Goal: Task Accomplishment & Management: Use online tool/utility

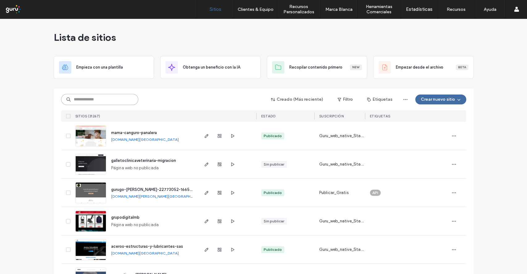
click at [115, 102] on input at bounding box center [99, 99] width 77 height 11
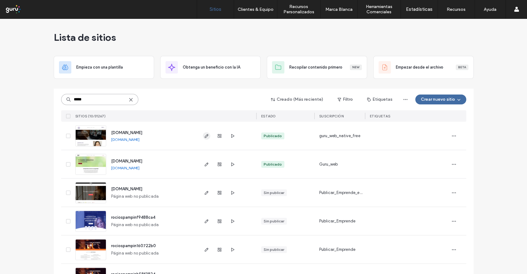
type input "*****"
click at [204, 135] on icon "button" at bounding box center [206, 135] width 5 height 5
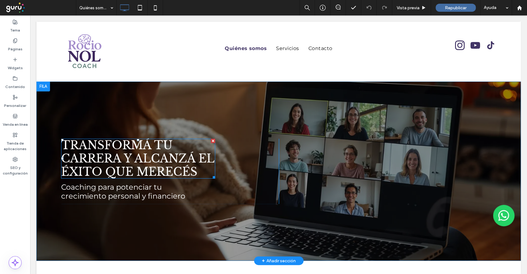
click at [104, 158] on span "Transformá tu carrera y alcanzá el éxito que merecés" at bounding box center [137, 158] width 153 height 40
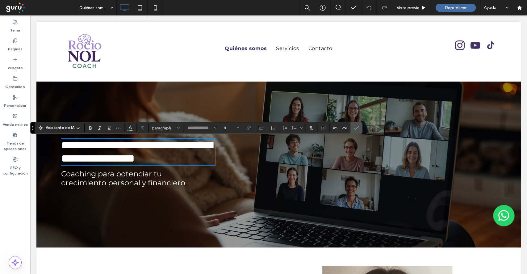
type input "**********"
type input "**"
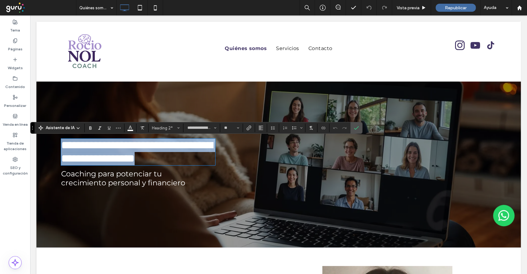
click at [194, 153] on span "**********" at bounding box center [136, 151] width 151 height 24
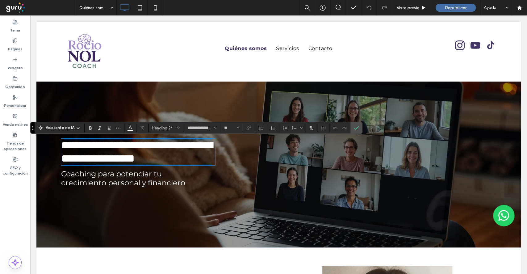
click at [164, 154] on span "**********" at bounding box center [136, 151] width 151 height 24
click at [135, 156] on span "**********" at bounding box center [136, 151] width 151 height 24
click at [209, 165] on h2 "**********" at bounding box center [138, 152] width 154 height 27
click at [129, 164] on span "**********" at bounding box center [136, 151] width 151 height 24
click at [212, 165] on h2 "**********" at bounding box center [138, 152] width 154 height 27
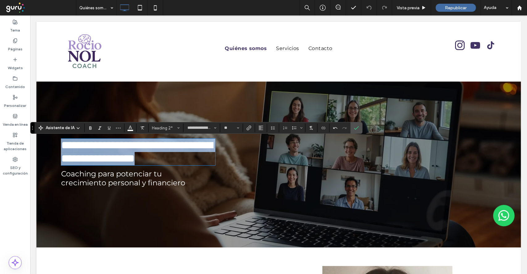
drag, startPoint x: 192, startPoint y: 172, endPoint x: 33, endPoint y: 134, distance: 163.4
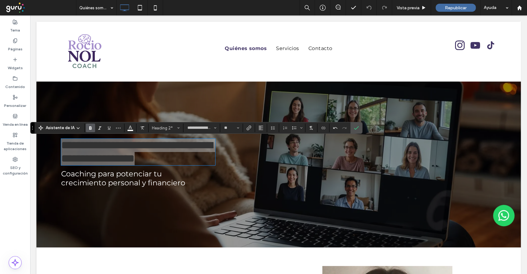
click at [90, 130] on span "Negrilla" at bounding box center [90, 128] width 5 height 8
click at [356, 131] on span "Confirmar" at bounding box center [356, 127] width 5 height 10
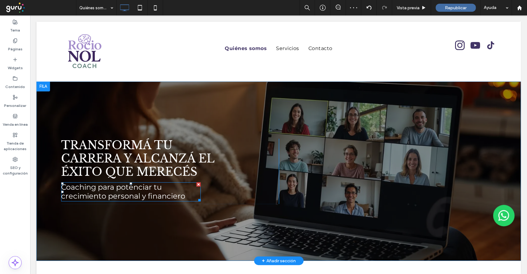
click at [145, 190] on span "Coaching para potenciar tu crecimiento personal y financiero" at bounding box center [123, 191] width 124 height 18
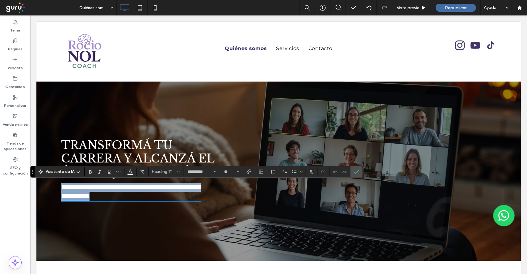
click at [168, 195] on span "**********" at bounding box center [130, 191] width 139 height 16
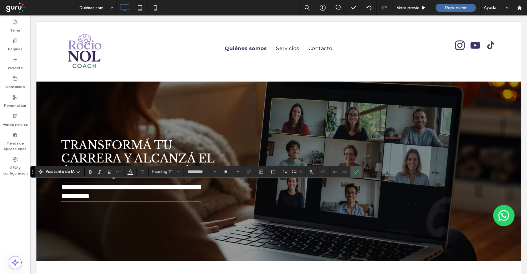
click at [114, 184] on span "**********" at bounding box center [130, 191] width 139 height 16
click at [355, 171] on icon "Confirmar" at bounding box center [356, 171] width 5 height 5
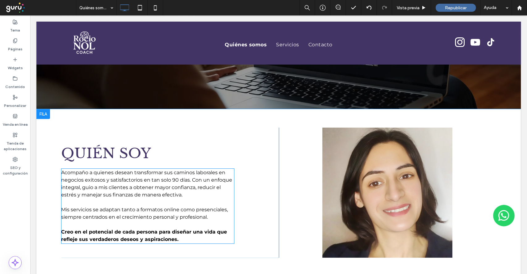
scroll to position [164, 0]
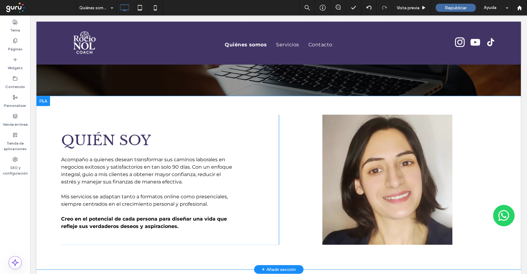
click at [443, 230] on div "Click To Paste" at bounding box center [388, 179] width 218 height 130
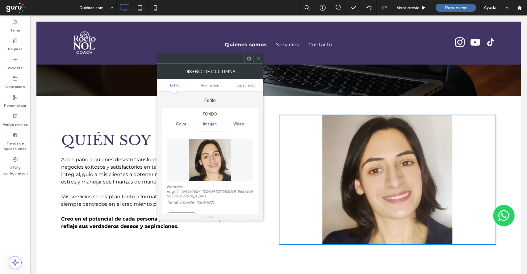
scroll to position [41, 0]
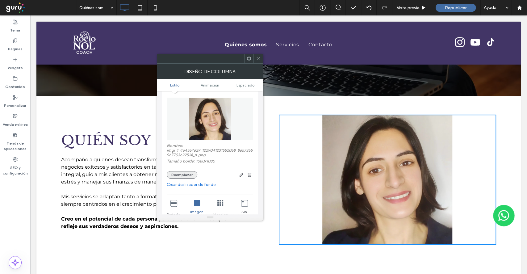
click at [188, 175] on button "Reemplazar" at bounding box center [182, 174] width 31 height 7
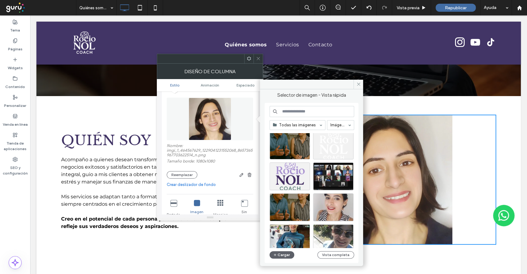
scroll to position [0, 0]
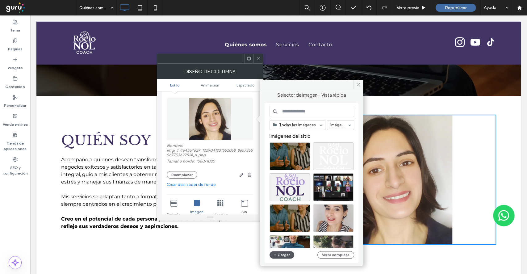
click at [281, 255] on button "Cargar" at bounding box center [281, 254] width 25 height 7
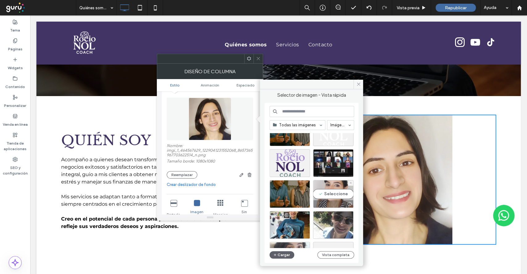
scroll to position [41, 0]
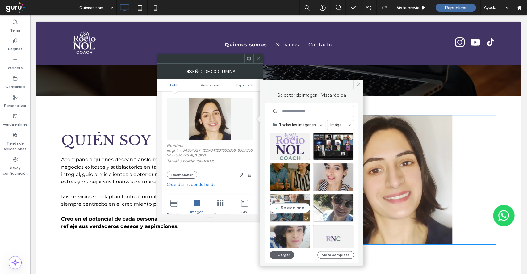
click at [289, 206] on div "Seleccione" at bounding box center [289, 208] width 40 height 28
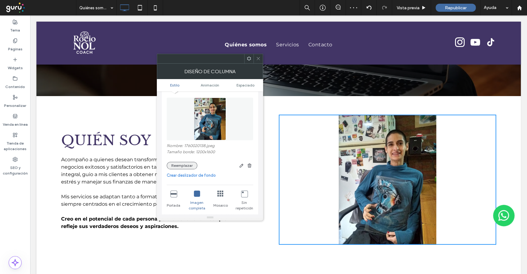
click at [181, 165] on button "Reemplazar" at bounding box center [182, 165] width 31 height 7
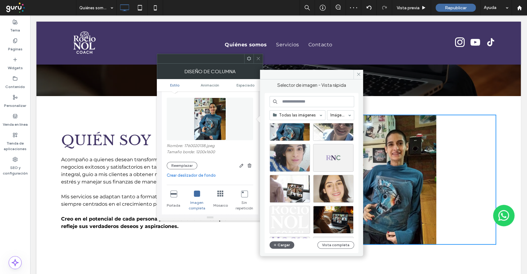
scroll to position [123, 0]
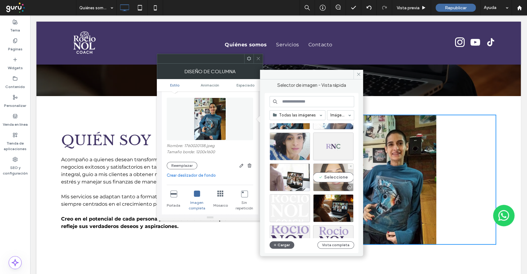
click at [329, 178] on div "Seleccione" at bounding box center [333, 177] width 40 height 28
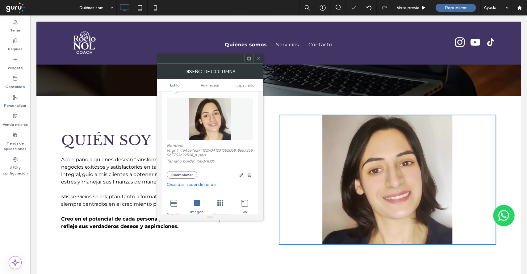
click at [257, 58] on icon at bounding box center [258, 58] width 5 height 5
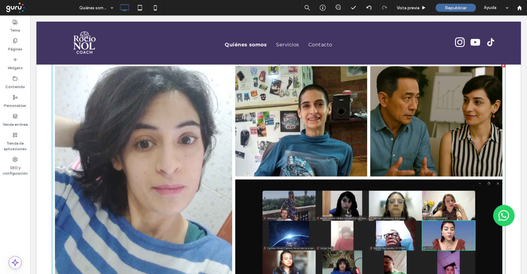
scroll to position [370, 0]
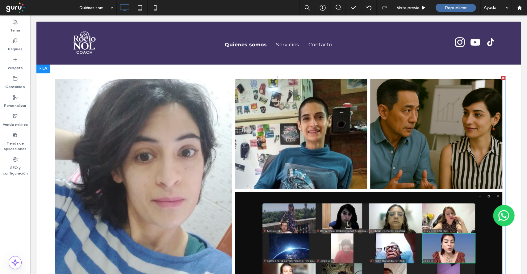
click at [239, 174] on link at bounding box center [301, 134] width 140 height 117
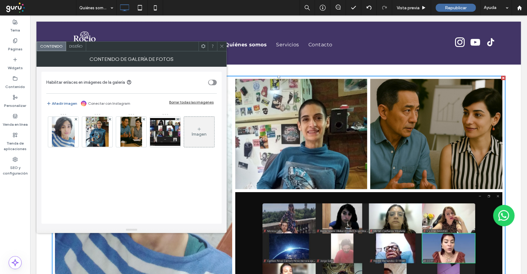
click at [197, 137] on div "Imagen" at bounding box center [199, 131] width 30 height 29
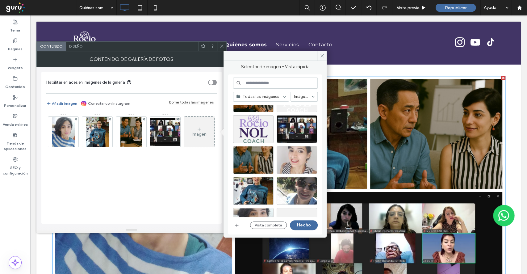
scroll to position [41, 0]
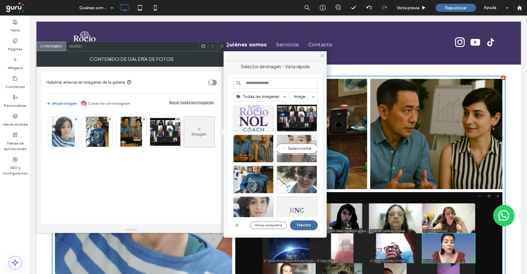
click at [295, 149] on div "Seleccione" at bounding box center [296, 149] width 40 height 28
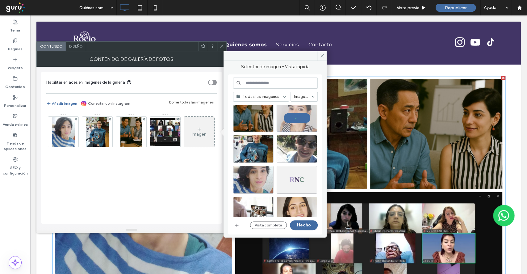
scroll to position [82, 0]
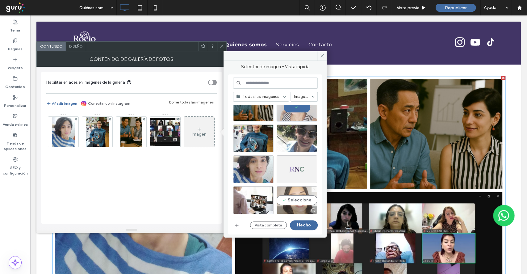
click at [296, 194] on div "Seleccione" at bounding box center [296, 200] width 40 height 28
click at [309, 224] on button "Hecho" at bounding box center [304, 225] width 28 height 10
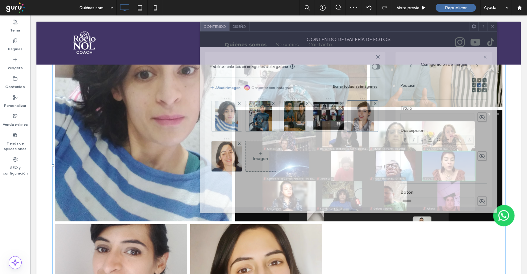
drag, startPoint x: 214, startPoint y: 46, endPoint x: 337, endPoint y: 68, distance: 125.1
click at [420, 22] on div at bounding box center [358, 26] width 219 height 9
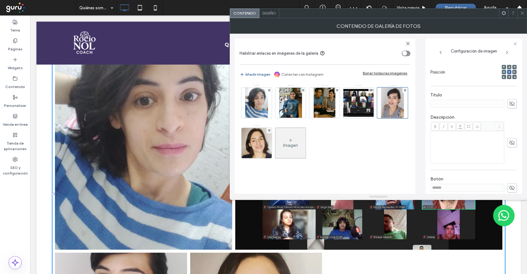
scroll to position [411, 0]
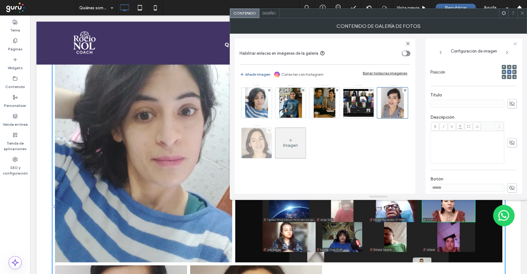
click at [269, 130] on use at bounding box center [268, 130] width 2 height 2
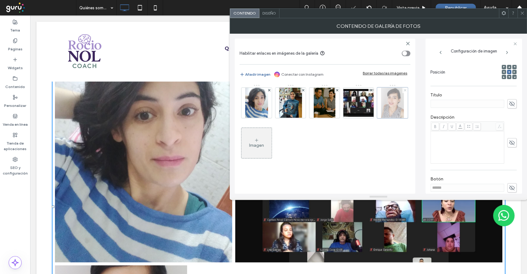
click at [404, 92] on span at bounding box center [405, 90] width 2 height 5
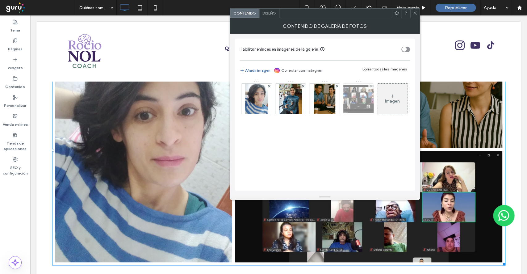
click at [358, 106] on img at bounding box center [358, 99] width 49 height 28
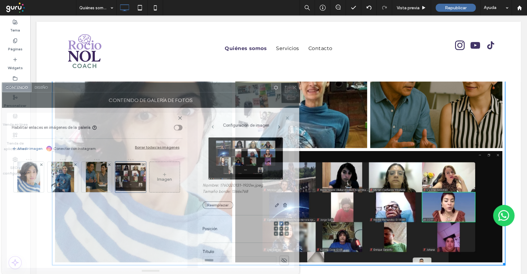
drag, startPoint x: 443, startPoint y: 24, endPoint x: 255, endPoint y: 100, distance: 202.5
click at [245, 97] on div "Contenido de galería de fotos" at bounding box center [150, 99] width 297 height 15
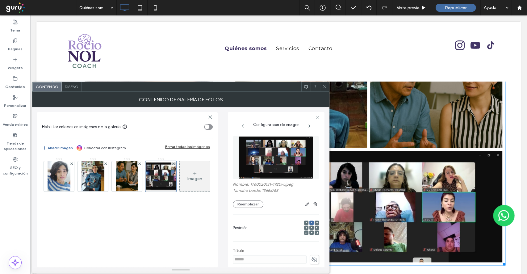
click at [325, 89] on icon at bounding box center [324, 86] width 5 height 5
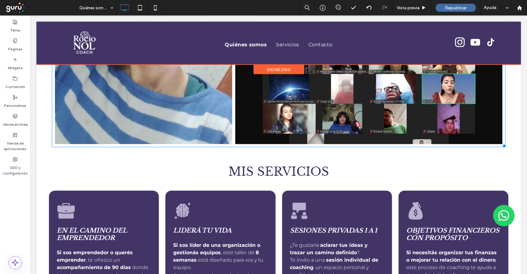
scroll to position [576, 0]
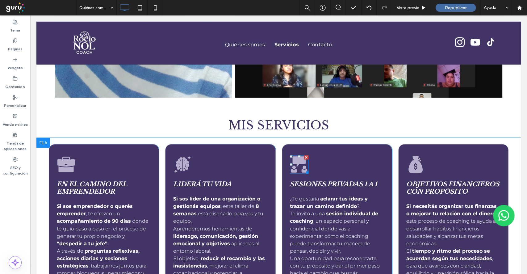
click at [291, 162] on icon "Dos figuras con un globo de diálogo, que ilustran una discusión o conversación." at bounding box center [299, 164] width 19 height 19
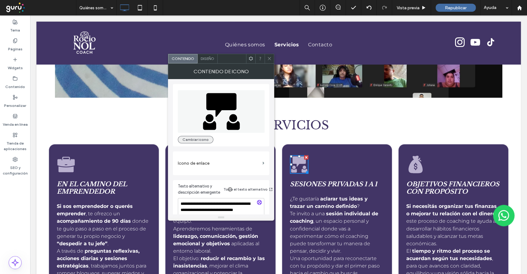
click at [190, 141] on button "Cambiar icono" at bounding box center [195, 139] width 35 height 7
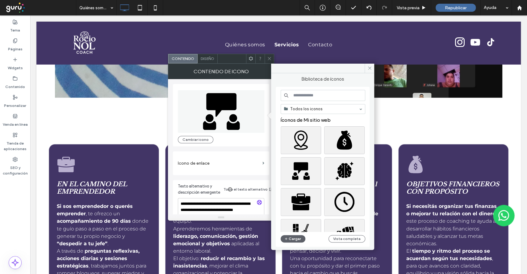
click at [321, 96] on input at bounding box center [322, 95] width 85 height 11
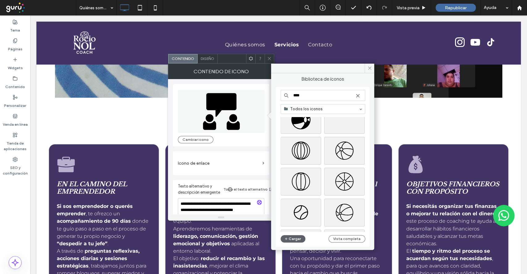
scroll to position [0, 0]
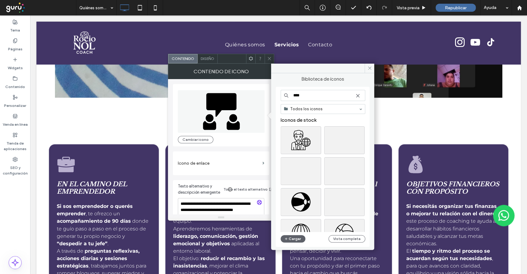
type input "****"
click at [359, 96] on use at bounding box center [357, 95] width 3 height 3
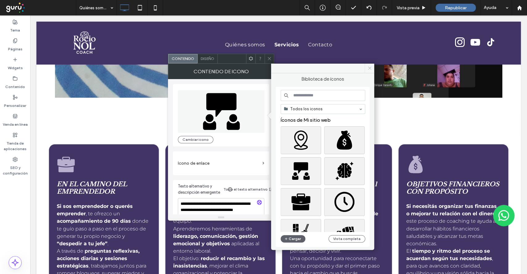
click at [369, 67] on icon at bounding box center [369, 68] width 5 height 5
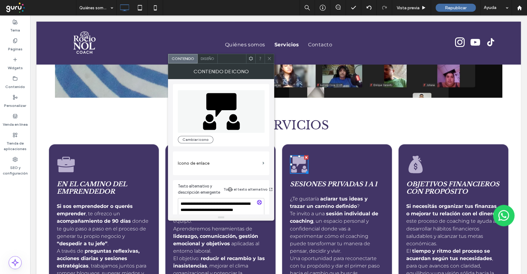
click at [208, 57] on span "Diseño" at bounding box center [208, 58] width 14 height 5
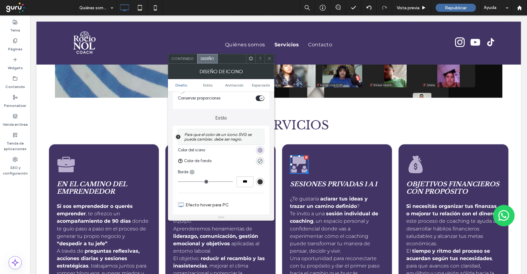
scroll to position [123, 0]
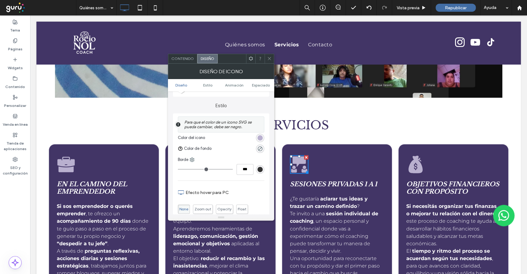
click at [262, 136] on div "rgb(185, 176, 207)" at bounding box center [259, 137] width 5 height 5
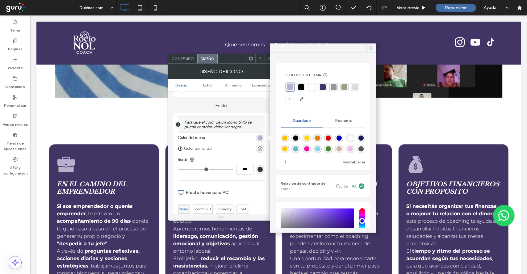
click at [371, 48] on use at bounding box center [371, 47] width 3 height 3
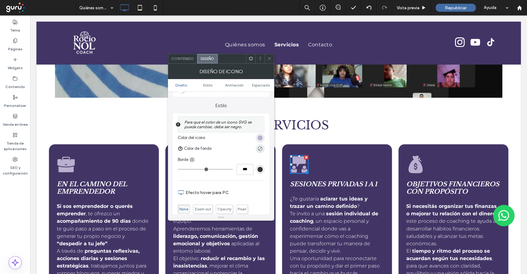
click at [269, 59] on icon at bounding box center [269, 58] width 5 height 5
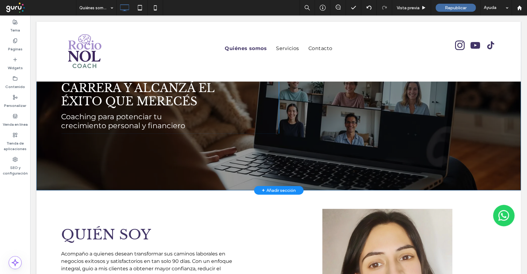
scroll to position [0, 0]
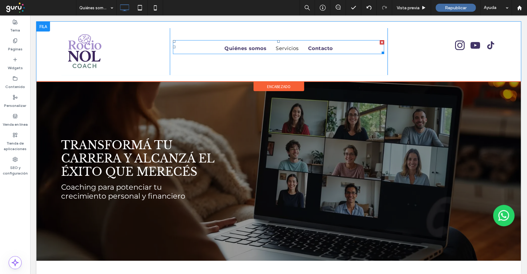
click at [315, 50] on span "Contacto" at bounding box center [320, 48] width 25 height 6
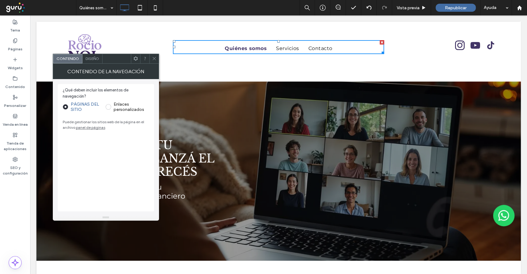
click at [156, 62] on span at bounding box center [154, 58] width 5 height 9
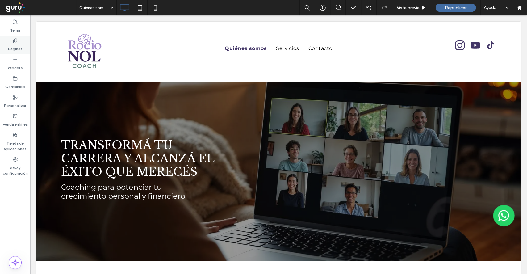
click at [20, 49] on label "Páginas" at bounding box center [15, 47] width 15 height 9
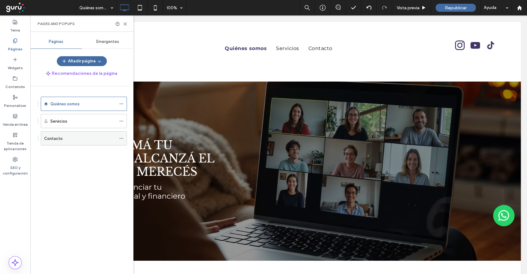
click at [62, 141] on div "Contacto" at bounding box center [80, 138] width 72 height 14
click at [126, 23] on icon at bounding box center [125, 24] width 5 height 5
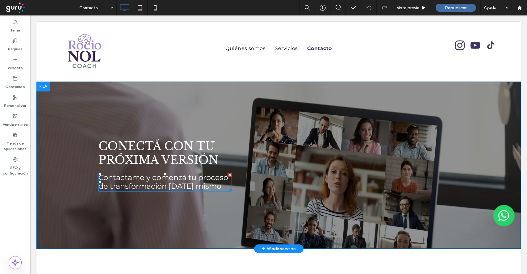
click at [170, 181] on span "Contactame y comenzá tu proceso de transformación hoy mismo" at bounding box center [163, 182] width 130 height 18
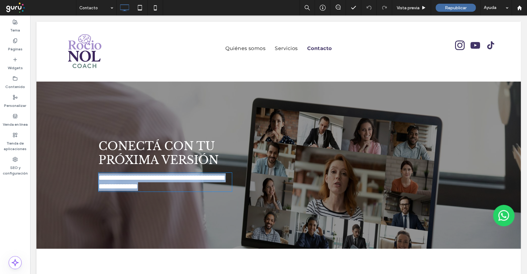
type input "**********"
type input "**"
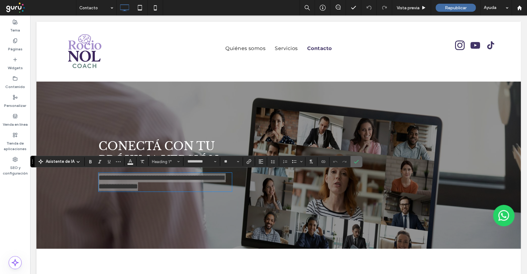
click at [355, 161] on icon "Confirmar" at bounding box center [356, 161] width 5 height 5
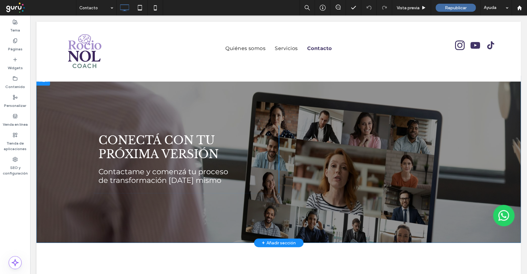
scroll to position [82, 0]
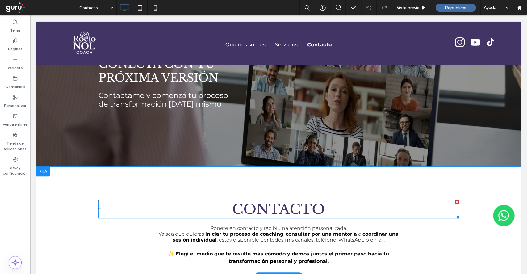
click at [257, 216] on span "Contacto" at bounding box center [278, 208] width 93 height 17
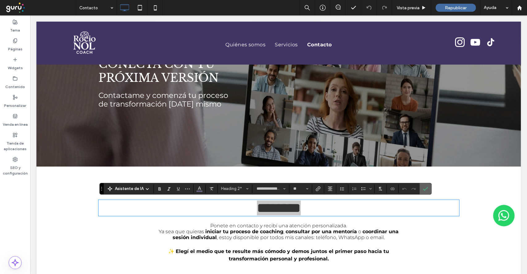
click at [421, 189] on label "Confirmar" at bounding box center [425, 188] width 9 height 11
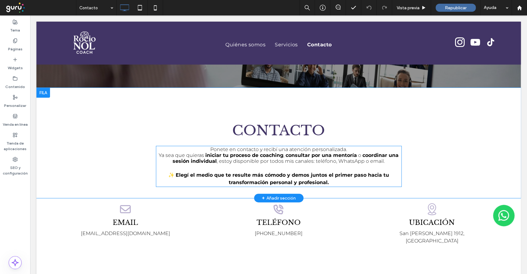
scroll to position [164, 0]
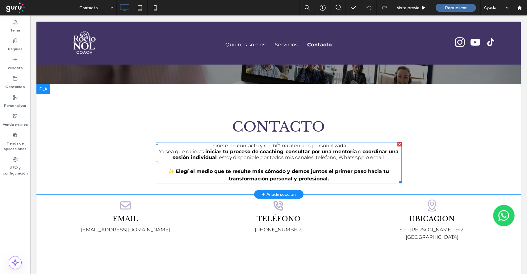
click at [288, 172] on strong "Elegí el medio que te resulte más cómodo y demos juntos el primer paso hacia tu…" at bounding box center [282, 174] width 213 height 13
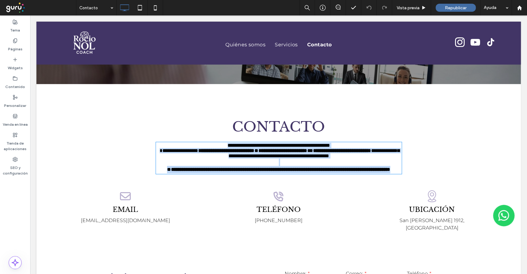
type input "**********"
type input "**"
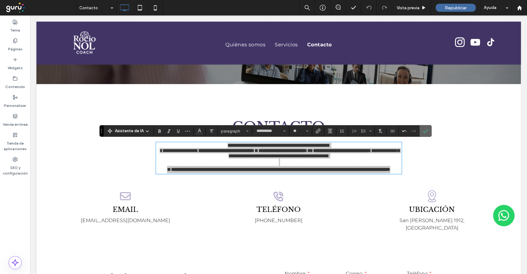
click at [426, 130] on icon "Confirmar" at bounding box center [425, 130] width 5 height 5
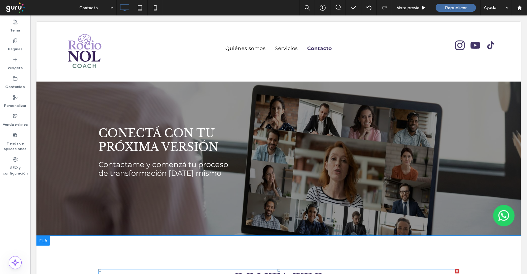
scroll to position [0, 0]
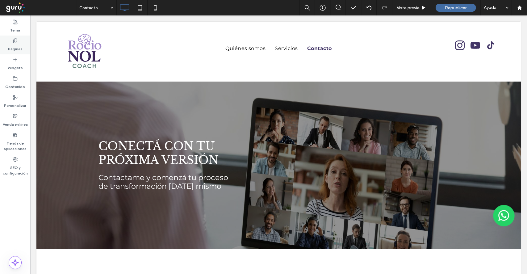
click at [24, 48] on div "Páginas" at bounding box center [15, 44] width 30 height 19
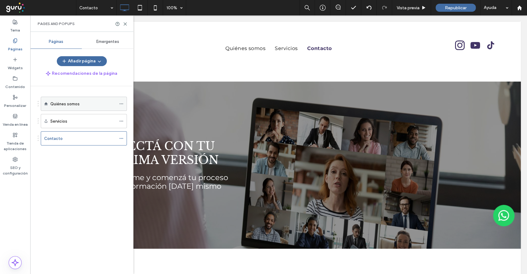
click at [85, 105] on div "Quiénes somos" at bounding box center [83, 104] width 66 height 6
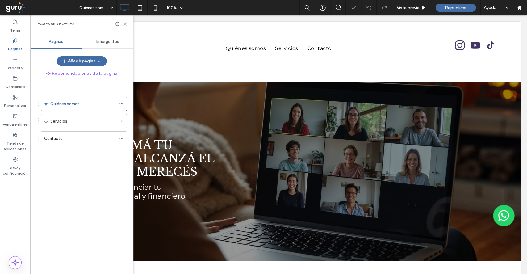
click at [126, 25] on icon at bounding box center [125, 24] width 5 height 5
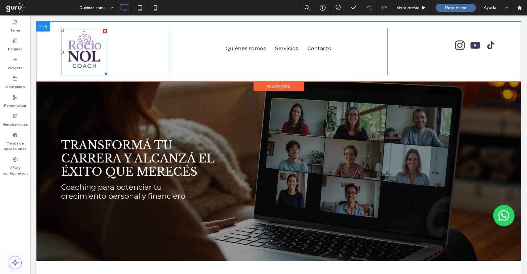
click at [90, 62] on img at bounding box center [84, 52] width 46 height 46
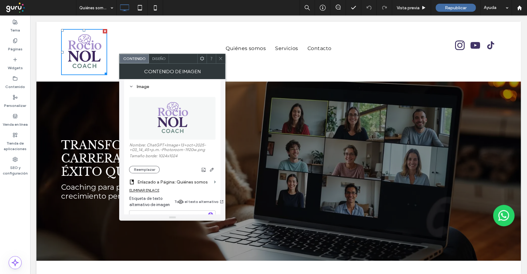
scroll to position [82, 0]
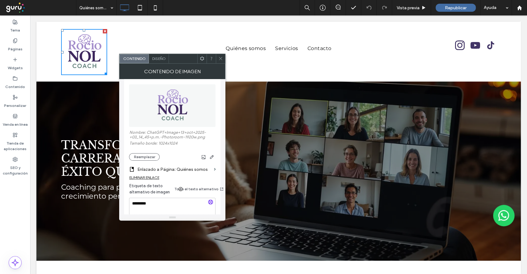
click at [222, 57] on icon at bounding box center [220, 58] width 5 height 5
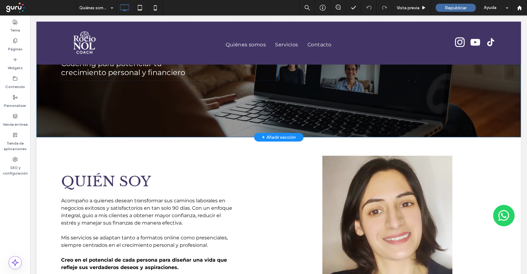
scroll to position [0, 0]
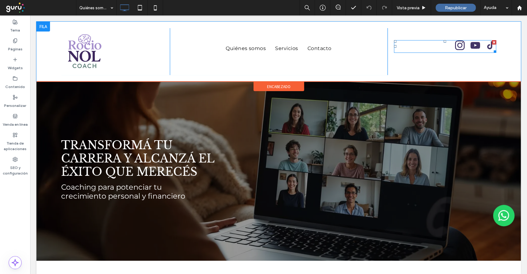
click at [454, 49] on span "instagram" at bounding box center [459, 45] width 11 height 11
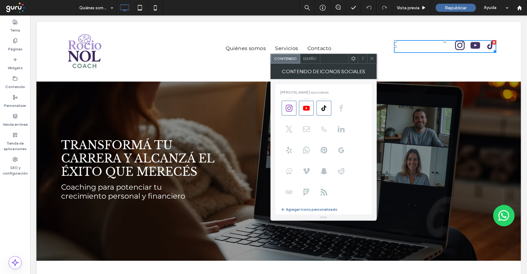
click at [340, 111] on use at bounding box center [340, 108] width 3 height 7
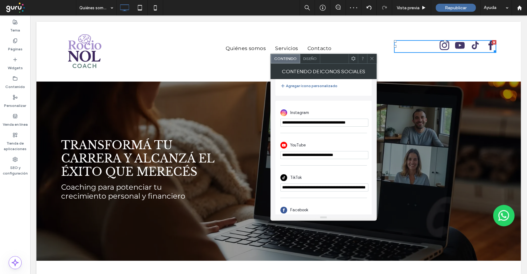
scroll to position [141, 0]
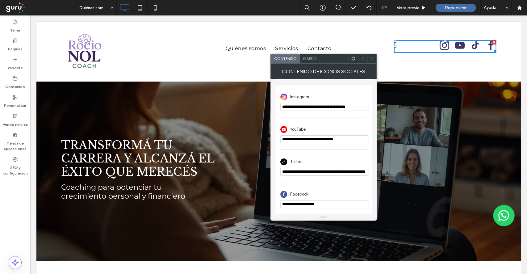
click at [333, 206] on input "**********" at bounding box center [324, 204] width 88 height 8
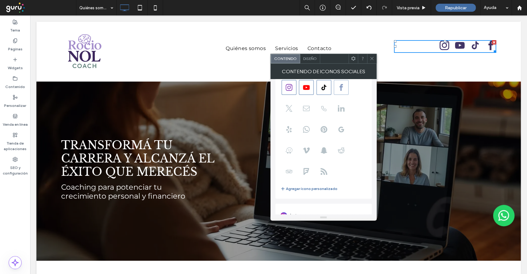
scroll to position [0, 0]
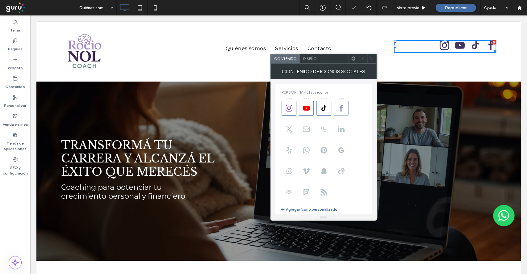
click at [343, 112] on span at bounding box center [341, 108] width 15 height 15
click at [371, 59] on use at bounding box center [371, 58] width 3 height 3
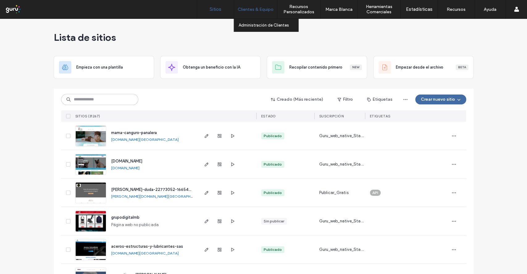
drag, startPoint x: 248, startPoint y: 11, endPoint x: 252, endPoint y: 26, distance: 15.4
click at [248, 11] on label "Clientes & Equipo" at bounding box center [256, 9] width 36 height 5
click at [252, 26] on label "Administración de Clientes" at bounding box center [263, 25] width 50 height 5
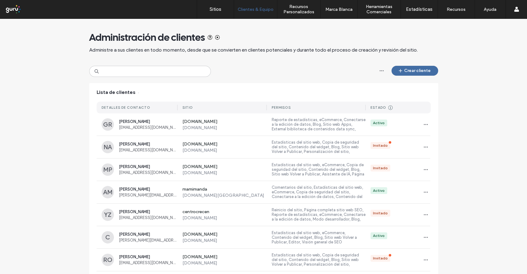
click at [402, 77] on div "Crear cliente" at bounding box center [406, 71] width 61 height 11
click at [399, 71] on use "button" at bounding box center [400, 70] width 3 height 3
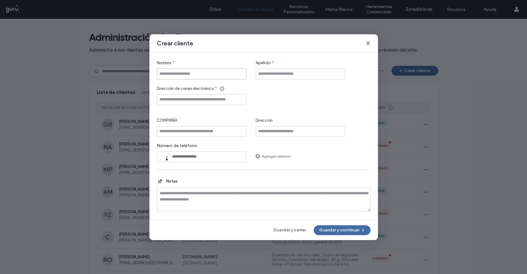
drag, startPoint x: 199, startPoint y: 72, endPoint x: 201, endPoint y: 74, distance: 3.3
click at [199, 72] on input "Nombre" at bounding box center [201, 73] width 89 height 11
paste input "**********"
drag, startPoint x: 223, startPoint y: 74, endPoint x: 186, endPoint y: 87, distance: 39.6
click at [186, 87] on div "**********" at bounding box center [264, 111] width 214 height 102
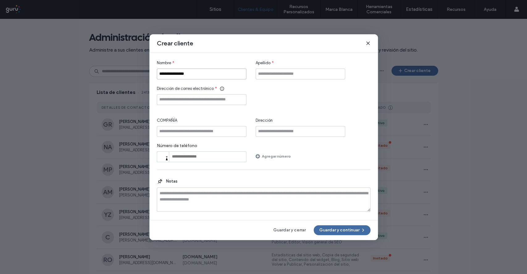
type input "**********"
click at [286, 72] on input "Apellido" at bounding box center [299, 73] width 89 height 11
paste input "********"
click at [260, 75] on input "********" at bounding box center [299, 73] width 89 height 11
type input "********"
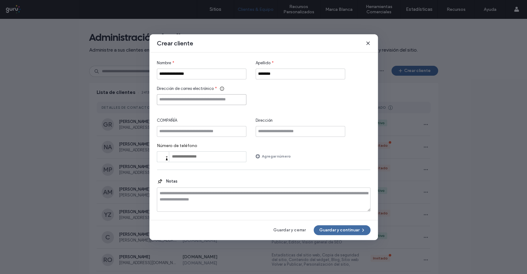
click at [240, 95] on input "Dirección de correo electrónico" at bounding box center [201, 99] width 89 height 11
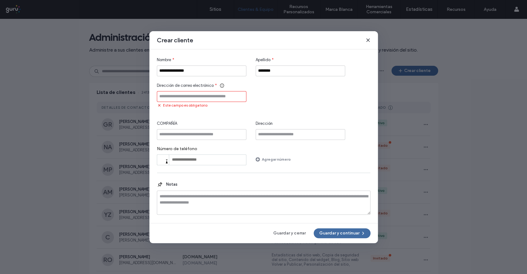
paste input "**********"
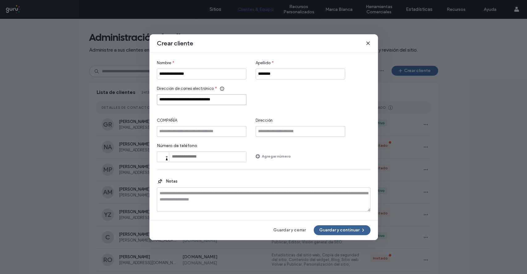
type input "**********"
click at [337, 230] on button "Guardar y continuar" at bounding box center [341, 230] width 57 height 10
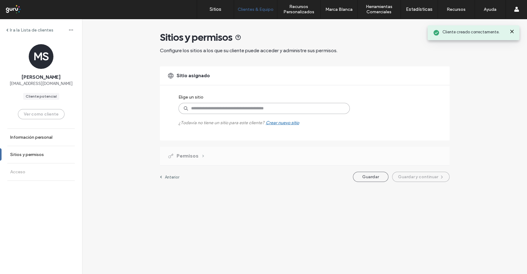
click at [220, 111] on input at bounding box center [263, 108] width 171 height 11
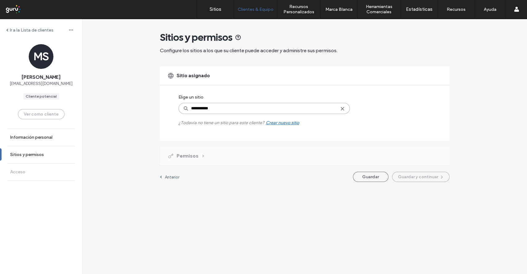
type input "**********"
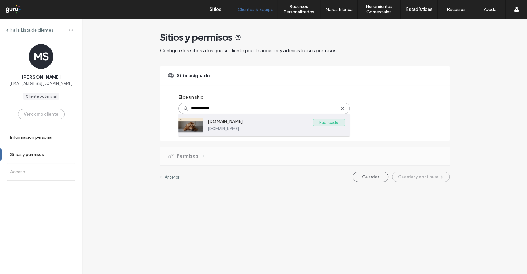
click at [260, 128] on label "[DOMAIN_NAME]" at bounding box center [276, 128] width 137 height 5
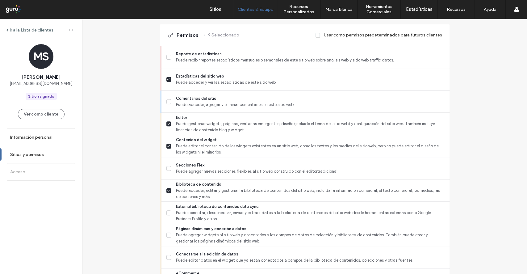
scroll to position [288, 0]
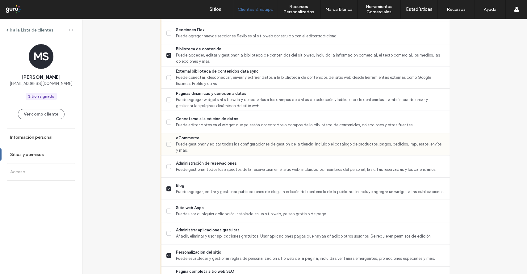
click at [166, 139] on label "eCommerce Puede gestionar y editar todas las configuraciones de gestión de la t…" at bounding box center [305, 144] width 278 height 19
click at [168, 120] on span at bounding box center [168, 121] width 5 height 5
click at [169, 223] on div "Administrar aplicaciones gratuitas Añadir, eliminar y usar aplicaciones gratuit…" at bounding box center [307, 233] width 283 height 22
click at [168, 211] on span at bounding box center [168, 210] width 5 height 5
click at [169, 227] on label "Administrar aplicaciones gratuitas Añadir, eliminar y usar aplicaciones gratuit…" at bounding box center [305, 233] width 278 height 12
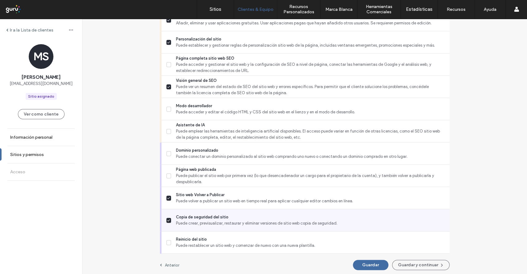
scroll to position [502, 0]
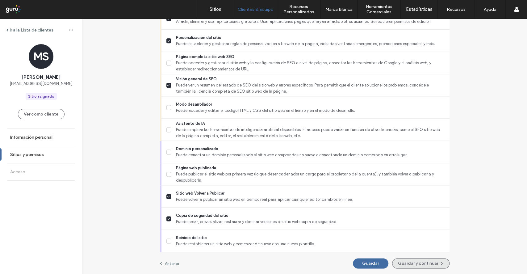
click at [439, 267] on span "button" at bounding box center [441, 263] width 6 height 9
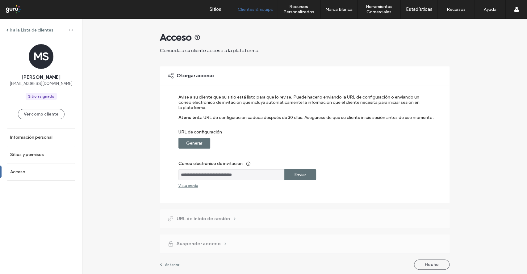
click at [195, 148] on div "**********" at bounding box center [300, 140] width 244 height 93
click at [207, 144] on div "Generar" at bounding box center [194, 143] width 32 height 11
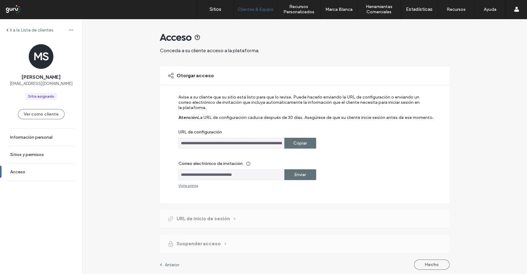
drag, startPoint x: 294, startPoint y: 146, endPoint x: 300, endPoint y: 143, distance: 7.0
click at [293, 147] on label "Copiar" at bounding box center [300, 142] width 14 height 11
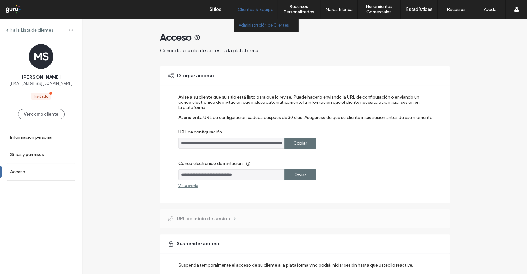
drag, startPoint x: 219, startPoint y: 6, endPoint x: 235, endPoint y: 1, distance: 16.8
click at [219, 6] on link "Sitios" at bounding box center [215, 9] width 37 height 19
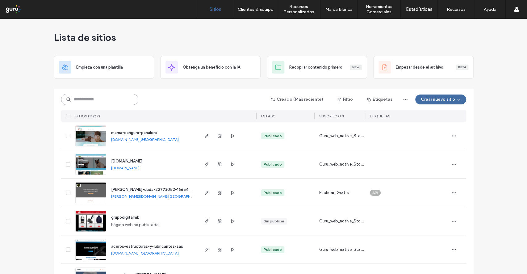
click at [133, 100] on input at bounding box center [99, 99] width 77 height 11
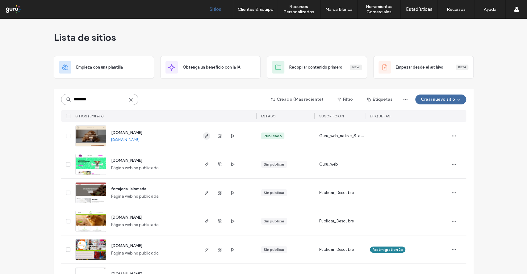
type input "********"
click at [204, 135] on icon "button" at bounding box center [206, 135] width 5 height 5
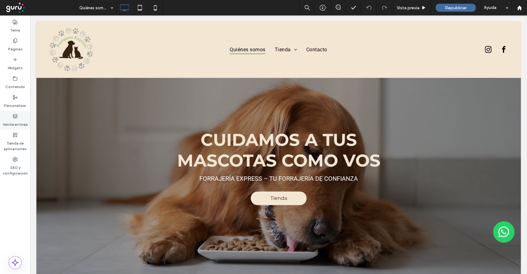
drag, startPoint x: 27, startPoint y: 117, endPoint x: 27, endPoint y: 134, distance: 16.7
click at [27, 117] on div "Venda en línea" at bounding box center [15, 120] width 30 height 19
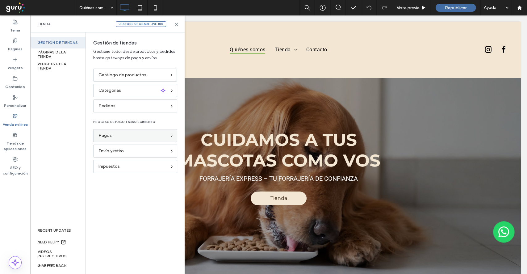
click at [98, 140] on div "Pagos" at bounding box center [135, 135] width 84 height 13
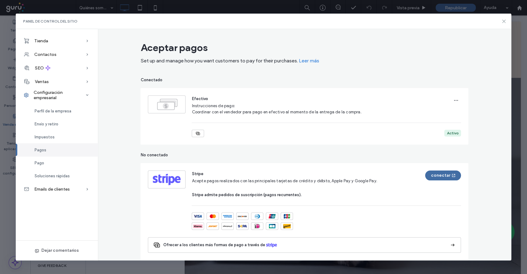
drag, startPoint x: 504, startPoint y: 19, endPoint x: 323, endPoint y: 65, distance: 187.5
click at [504, 19] on icon at bounding box center [503, 21] width 5 height 5
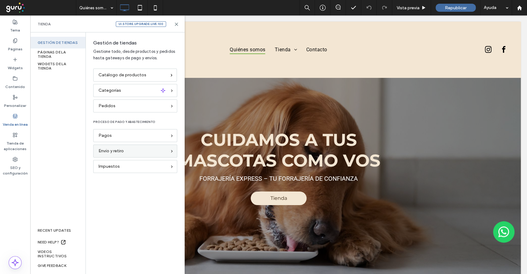
click at [130, 146] on div "Envío y retiro" at bounding box center [135, 150] width 84 height 13
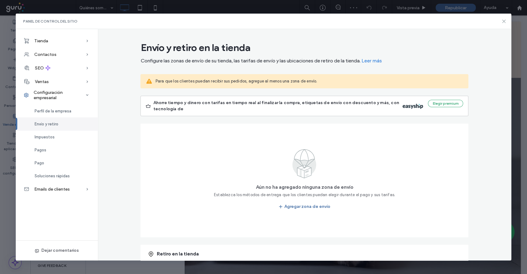
click at [501, 20] on icon at bounding box center [503, 21] width 5 height 5
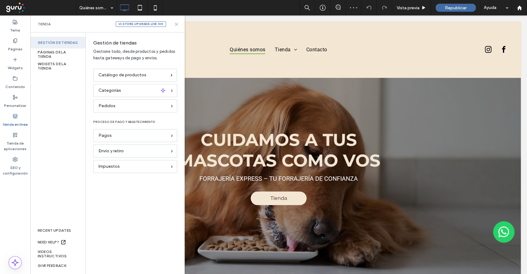
click at [176, 25] on icon at bounding box center [176, 24] width 5 height 5
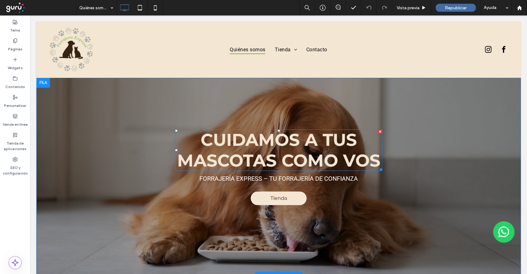
click at [243, 156] on strong "Cuidamos a tus mascotas como vos" at bounding box center [278, 149] width 203 height 41
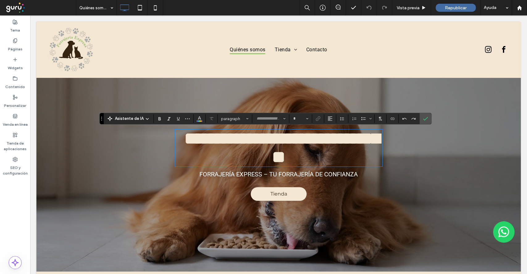
type input "**********"
type input "**"
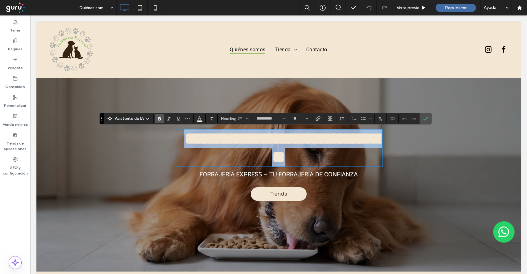
click at [358, 141] on h2 "**********" at bounding box center [278, 147] width 207 height 37
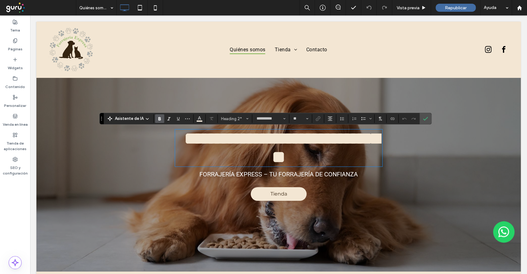
click at [353, 140] on strong "**********" at bounding box center [281, 147] width 195 height 35
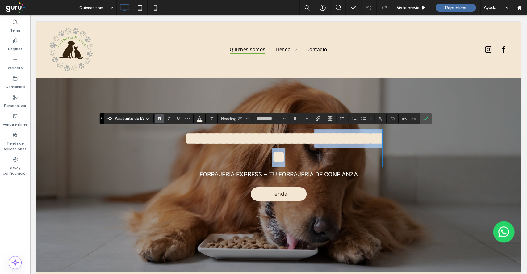
drag, startPoint x: 376, startPoint y: 163, endPoint x: 322, endPoint y: 156, distance: 54.5
click at [239, 154] on strong "**********" at bounding box center [281, 147] width 195 height 35
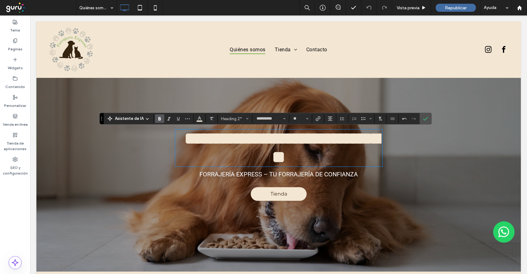
click at [326, 142] on strong "**********" at bounding box center [281, 147] width 195 height 35
click at [423, 121] on span "Confirmar" at bounding box center [424, 118] width 3 height 11
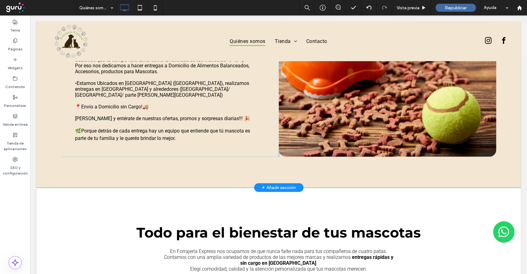
scroll to position [205, 0]
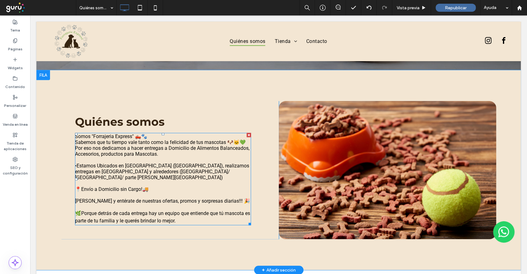
click at [151, 169] on span "•Estamos Ubicados en Zona Norte (Garin), realizamos entregas en Garin y alreded…" at bounding box center [162, 172] width 174 height 18
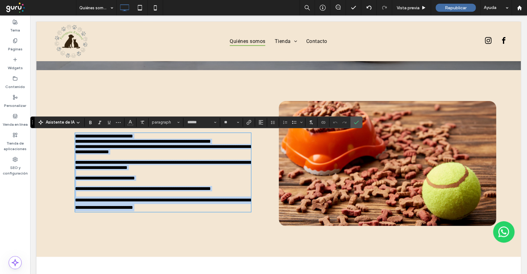
type input "******"
type input "**"
click at [145, 169] on span "**********" at bounding box center [163, 165] width 176 height 10
click at [135, 167] on span "**********" at bounding box center [163, 165] width 176 height 10
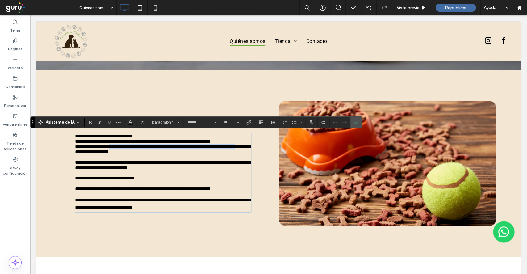
drag, startPoint x: 116, startPoint y: 149, endPoint x: 128, endPoint y: 154, distance: 12.9
click at [128, 154] on span "**********" at bounding box center [163, 149] width 176 height 10
drag, startPoint x: 152, startPoint y: 212, endPoint x: 144, endPoint y: 209, distance: 8.8
click at [144, 209] on span "**********" at bounding box center [163, 203] width 176 height 12
click at [135, 191] on span "**********" at bounding box center [143, 188] width 136 height 5
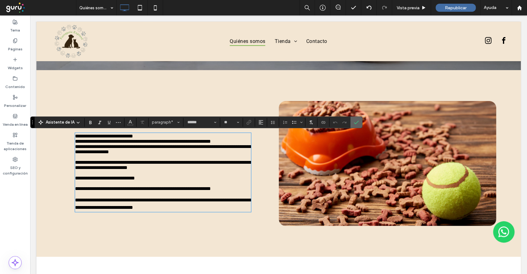
click at [355, 122] on icon "Confirmar" at bounding box center [356, 122] width 5 height 5
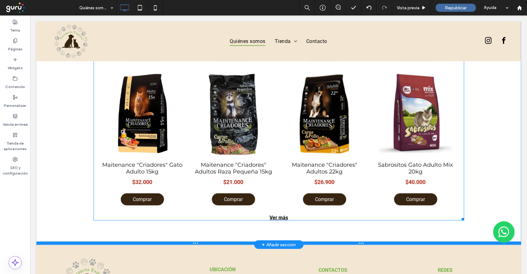
scroll to position [1027, 0]
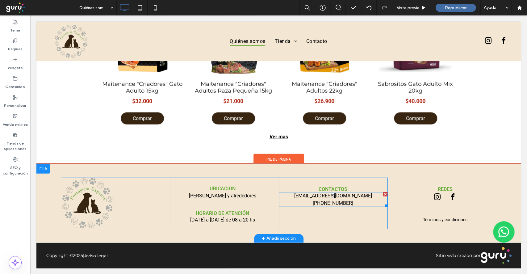
click at [325, 198] on link "forrajiaadomicilio@gmail.com" at bounding box center [333, 196] width 78 height 6
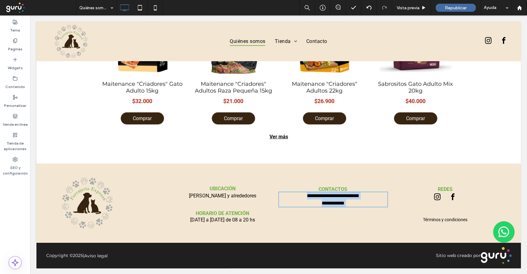
type input "******"
type input "**"
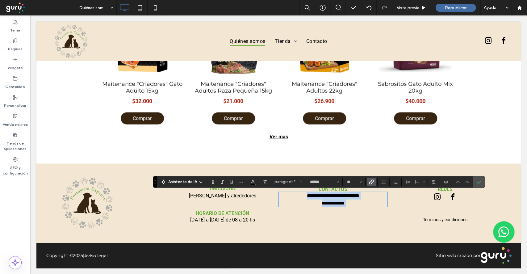
click at [365, 197] on p "**********" at bounding box center [333, 195] width 109 height 7
drag, startPoint x: 363, startPoint y: 196, endPoint x: 287, endPoint y: 195, distance: 76.2
click at [287, 195] on p "**********" at bounding box center [333, 195] width 109 height 7
click at [368, 196] on p "**********" at bounding box center [333, 195] width 109 height 7
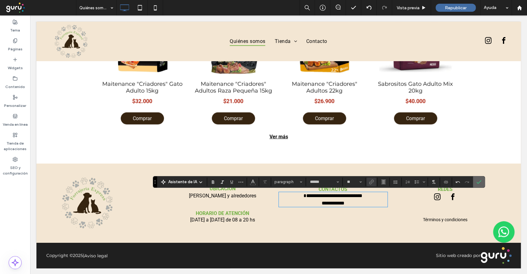
drag, startPoint x: 480, startPoint y: 181, endPoint x: 451, endPoint y: 165, distance: 33.0
click at [480, 181] on label "Confirmar" at bounding box center [478, 181] width 9 height 11
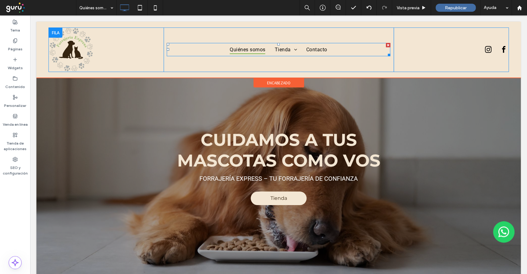
click at [238, 50] on span "Quiénes somos" at bounding box center [247, 49] width 35 height 9
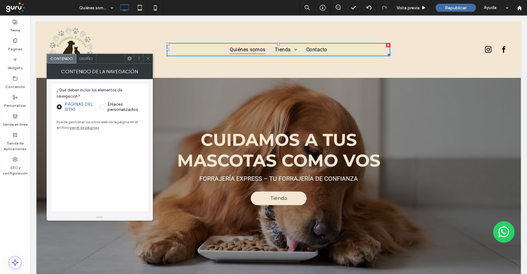
click at [89, 61] on div "Diseño" at bounding box center [86, 58] width 20 height 9
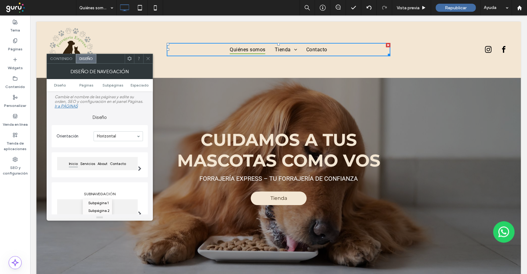
click at [150, 59] on icon at bounding box center [148, 58] width 5 height 5
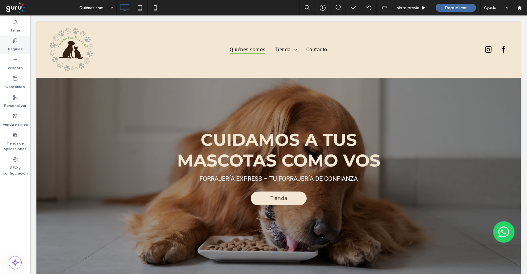
click at [22, 44] on label "Páginas" at bounding box center [15, 47] width 15 height 9
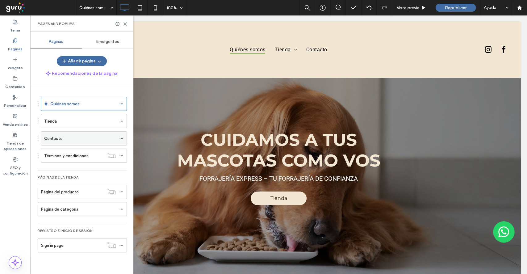
click at [77, 135] on div "Contacto" at bounding box center [80, 138] width 72 height 6
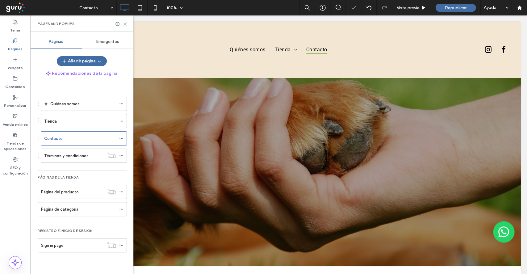
click at [126, 23] on use at bounding box center [125, 24] width 3 height 3
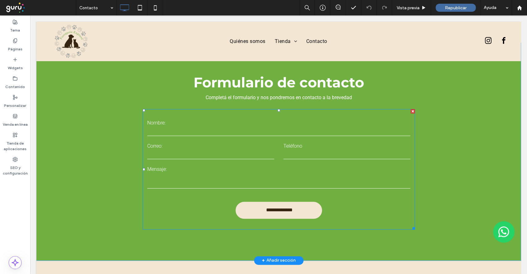
scroll to position [354, 0]
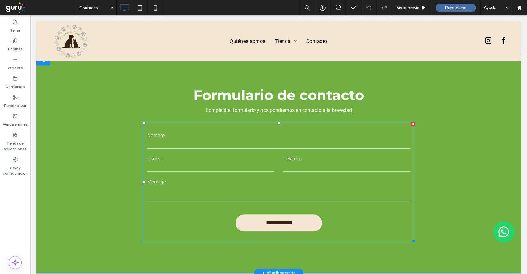
click at [258, 171] on input "email" at bounding box center [210, 166] width 127 height 9
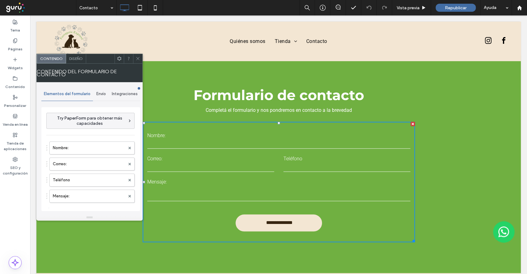
click at [98, 93] on span "Envío" at bounding box center [101, 93] width 10 height 5
click at [89, 122] on label "Notificación de nuevo envío" at bounding box center [91, 123] width 82 height 12
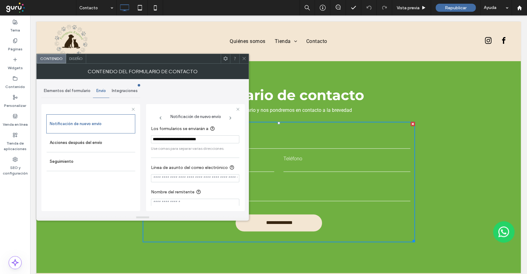
drag, startPoint x: 152, startPoint y: 139, endPoint x: 216, endPoint y: 139, distance: 63.6
click at [216, 139] on input "**********" at bounding box center [195, 139] width 88 height 8
drag, startPoint x: 218, startPoint y: 139, endPoint x: 145, endPoint y: 141, distance: 73.1
click at [145, 141] on div "**********" at bounding box center [142, 146] width 202 height 135
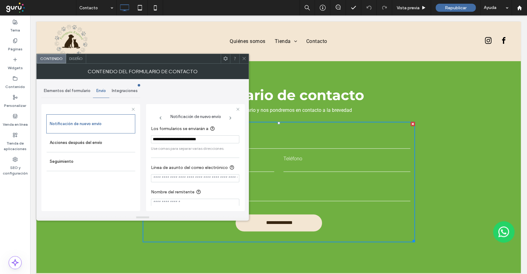
paste input "**"
type input "**********"
click at [175, 147] on span "Use comas para separar varias direcciones." at bounding box center [195, 149] width 88 height 6
click at [152, 139] on input "**********" at bounding box center [195, 139] width 88 height 8
click at [217, 144] on section "**********" at bounding box center [195, 138] width 88 height 32
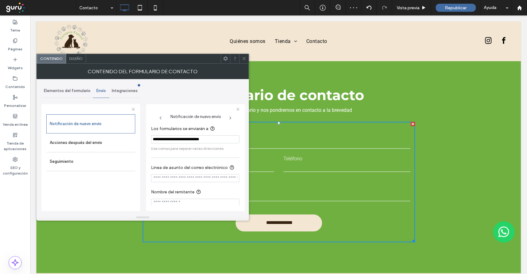
click at [243, 60] on icon at bounding box center [244, 58] width 5 height 5
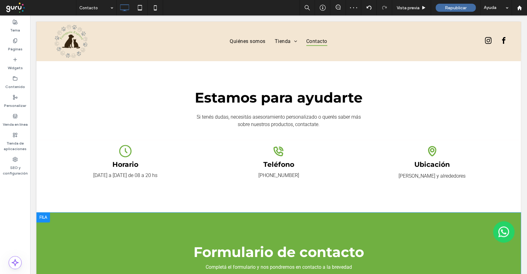
scroll to position [148, 0]
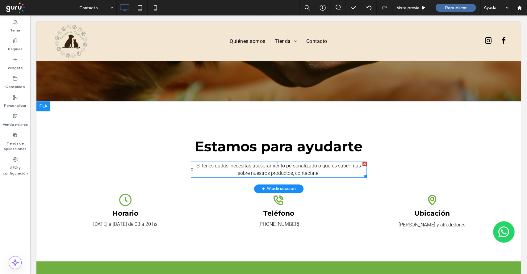
click at [302, 163] on span "Si tenés dudas, necesitás asesoramiento personalizado o querés saber más sobre …" at bounding box center [279, 169] width 164 height 13
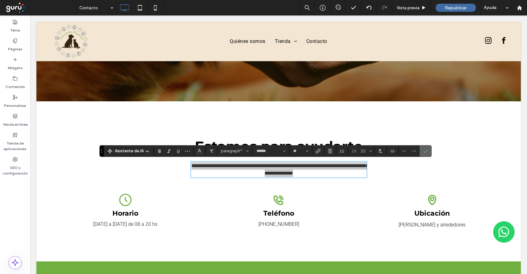
click at [424, 147] on span "Confirmar" at bounding box center [424, 150] width 3 height 11
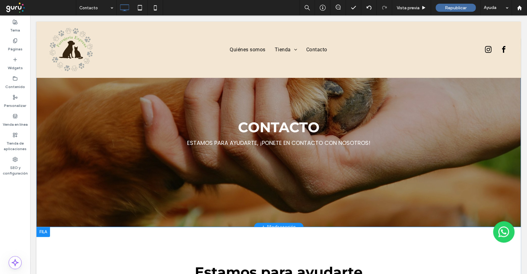
scroll to position [0, 0]
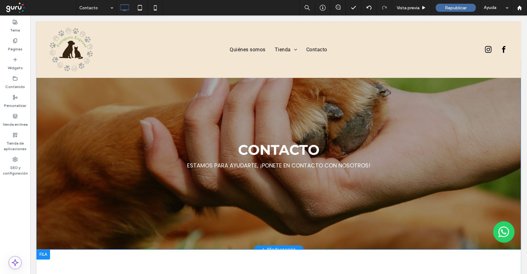
click at [433, 103] on div "Contacto Estamos para ayudarte, ¡ponete en contacto con nosotros! Click To Past…" at bounding box center [278, 155] width 484 height 188
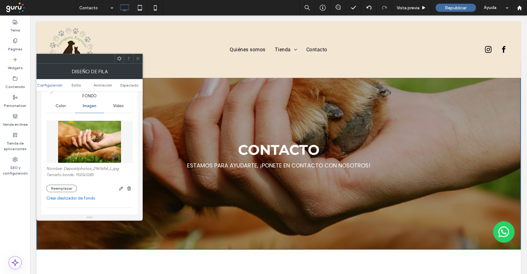
scroll to position [82, 0]
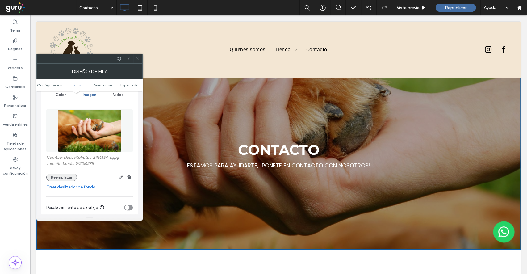
click at [64, 178] on button "Reemplazar" at bounding box center [61, 176] width 31 height 7
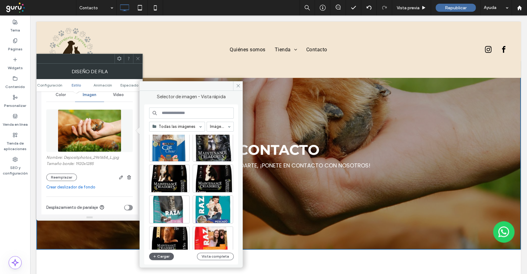
scroll to position [41, 0]
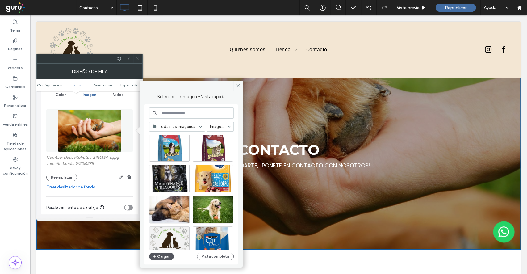
click at [162, 259] on button "Cargar" at bounding box center [161, 255] width 25 height 7
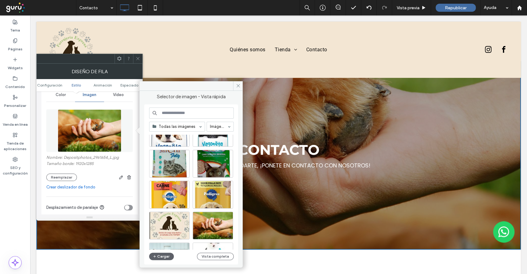
scroll to position [511, 0]
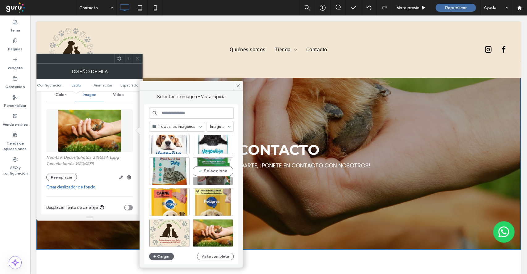
click at [214, 170] on div "Seleccione" at bounding box center [213, 171] width 40 height 28
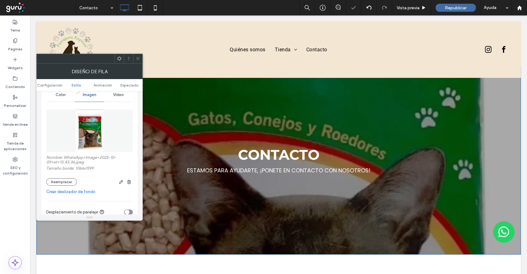
scroll to position [0, 0]
click at [64, 181] on button "Reemplazar" at bounding box center [61, 181] width 31 height 7
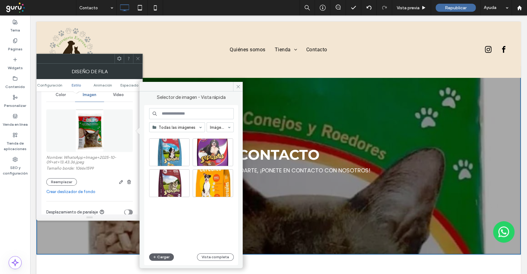
scroll to position [429, 0]
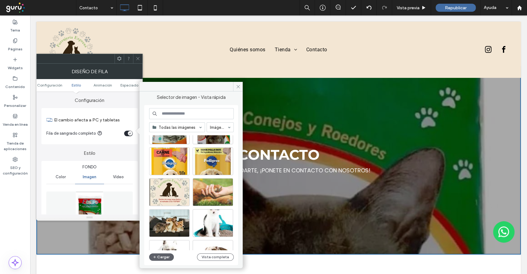
scroll to position [82, 0]
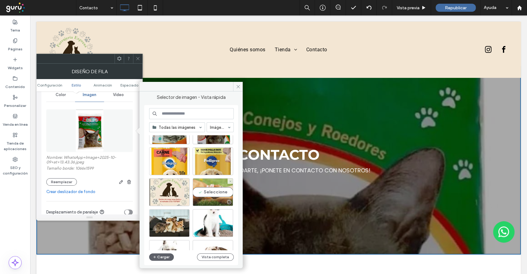
click at [211, 193] on div "Seleccione" at bounding box center [213, 192] width 40 height 28
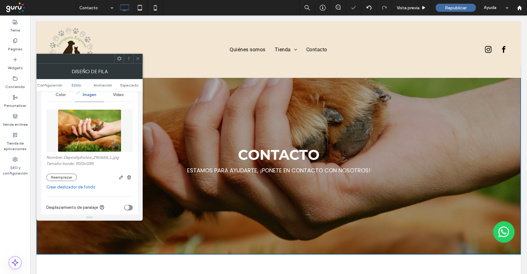
click at [138, 57] on icon at bounding box center [137, 58] width 5 height 5
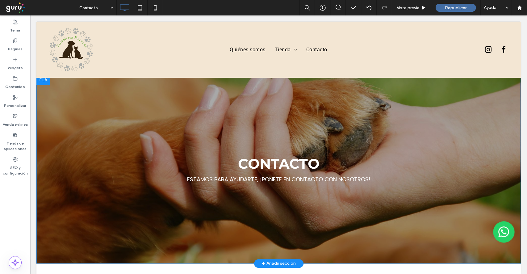
scroll to position [2, 0]
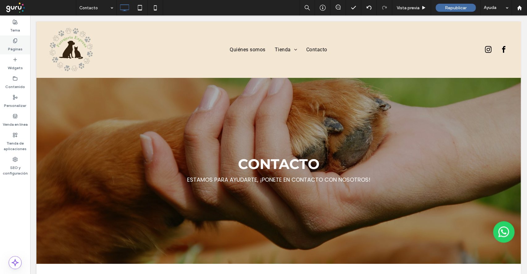
click at [19, 45] on label "Páginas" at bounding box center [15, 47] width 15 height 9
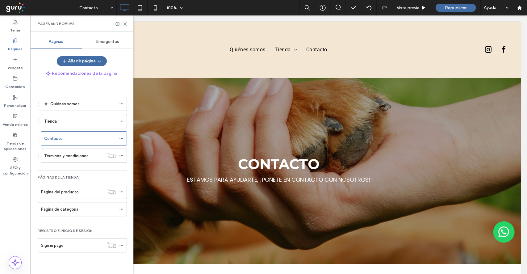
click at [73, 107] on div "Quiénes somos" at bounding box center [83, 104] width 66 height 14
click at [125, 24] on use at bounding box center [125, 24] width 3 height 3
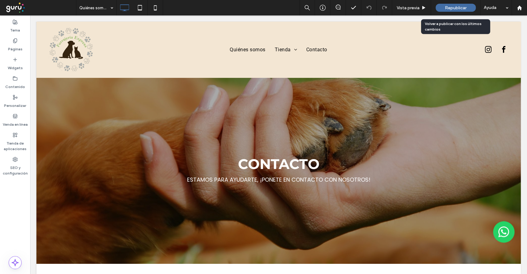
click at [449, 10] on div "Republicar" at bounding box center [455, 8] width 40 height 8
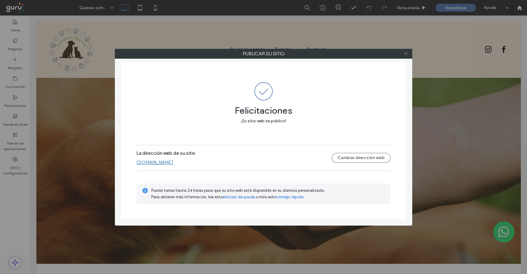
click at [406, 56] on icon at bounding box center [405, 53] width 5 height 5
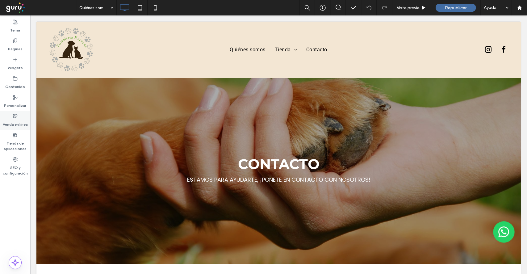
click at [22, 119] on label "Venda en línea" at bounding box center [15, 122] width 25 height 9
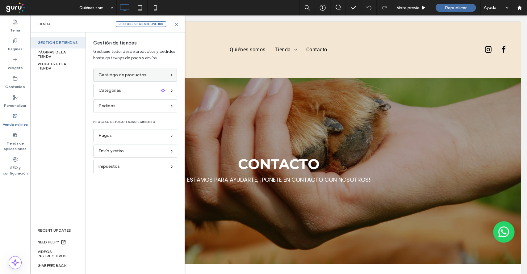
click at [143, 73] on span "Catálogo de productos" at bounding box center [122, 75] width 48 height 7
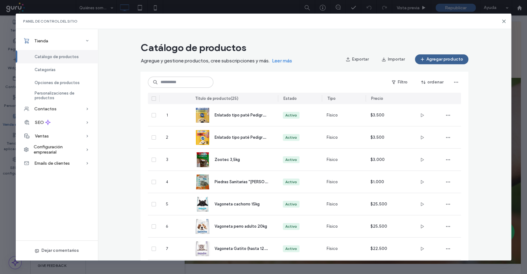
click at [434, 60] on button "Agregar producto" at bounding box center [441, 59] width 53 height 10
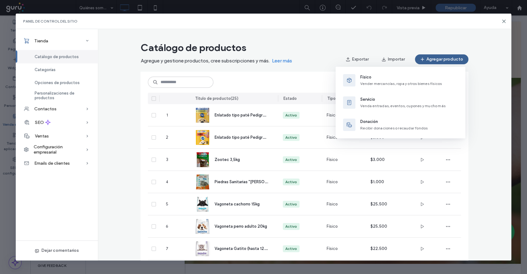
click at [460, 55] on button "Agregar producto" at bounding box center [441, 59] width 53 height 10
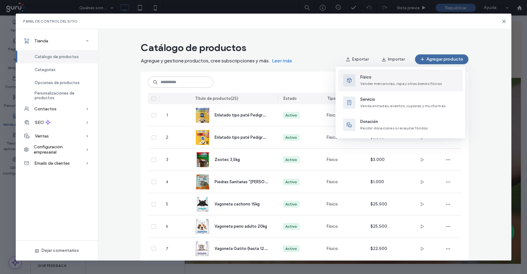
click at [385, 81] on span "Vender mercancías, ropa y otros bienes físicos" at bounding box center [400, 83] width 81 height 5
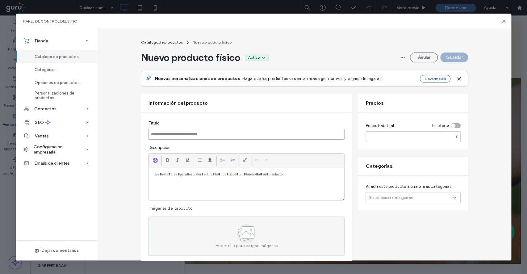
click at [182, 137] on input at bounding box center [246, 134] width 196 height 11
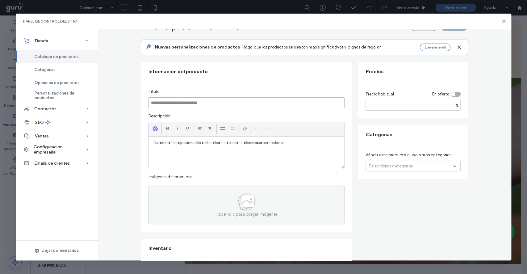
scroll to position [41, 0]
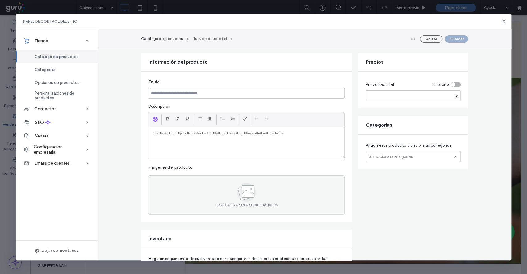
click at [196, 144] on div at bounding box center [246, 143] width 196 height 32
click at [371, 94] on input "number" at bounding box center [412, 95] width 95 height 11
type input "******"
click at [453, 85] on div "toggle" at bounding box center [455, 84] width 10 height 5
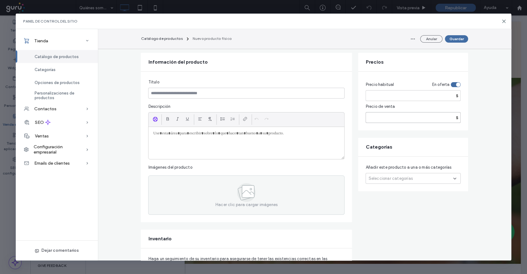
click at [395, 120] on input "number" at bounding box center [412, 117] width 95 height 11
click at [408, 178] on div "Seleccionar categorías" at bounding box center [412, 178] width 95 height 11
click at [409, 210] on div "Perros" at bounding box center [393, 217] width 33 height 15
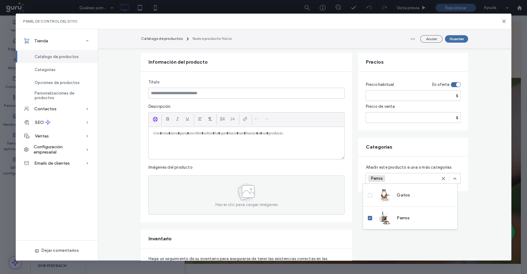
click at [358, 164] on div "Añadir este producto a una o más categorías Perros +0 Perros +0" at bounding box center [413, 173] width 110 height 35
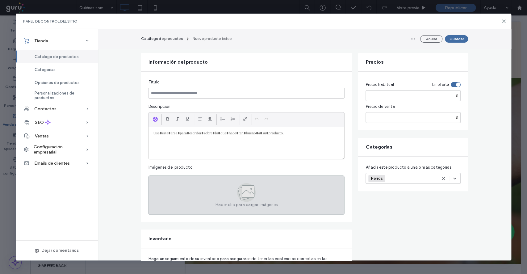
click at [242, 198] on icon at bounding box center [245, 192] width 15 height 15
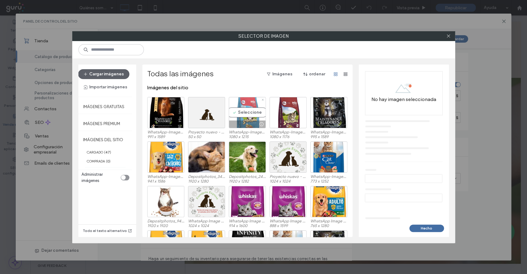
click at [256, 116] on div "Seleccione" at bounding box center [247, 112] width 37 height 31
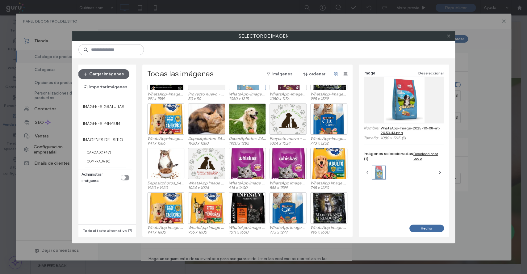
scroll to position [0, 0]
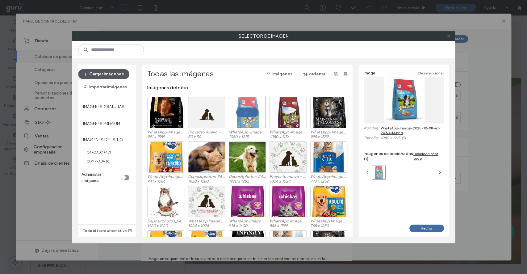
click at [86, 74] on use "button" at bounding box center [85, 73] width 3 height 3
drag, startPoint x: 279, startPoint y: 107, endPoint x: 293, endPoint y: 108, distance: 14.3
click at [280, 107] on div "Seleccione" at bounding box center [287, 112] width 37 height 31
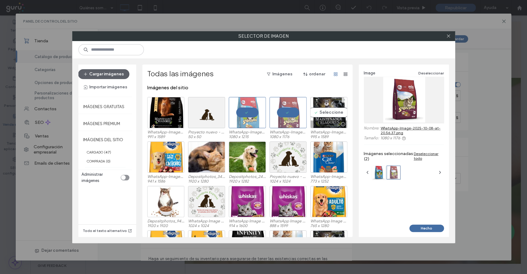
drag, startPoint x: 319, startPoint y: 110, endPoint x: 305, endPoint y: 114, distance: 14.7
click at [319, 110] on div "Seleccione" at bounding box center [328, 112] width 37 height 31
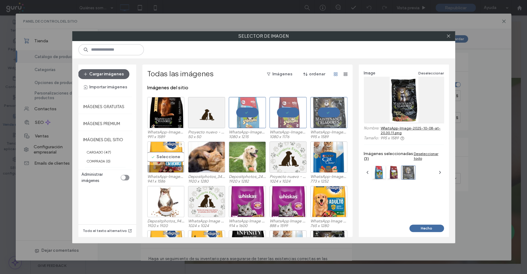
drag, startPoint x: 172, startPoint y: 154, endPoint x: 231, endPoint y: 167, distance: 60.9
click at [172, 154] on div "Seleccione" at bounding box center [165, 156] width 37 height 31
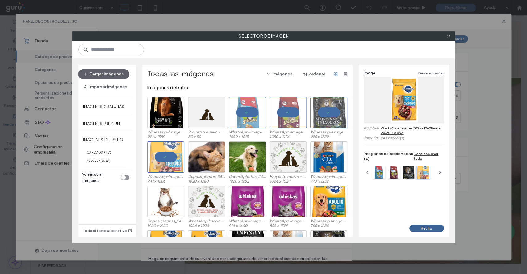
click at [425, 230] on button "Hecho" at bounding box center [426, 227] width 35 height 7
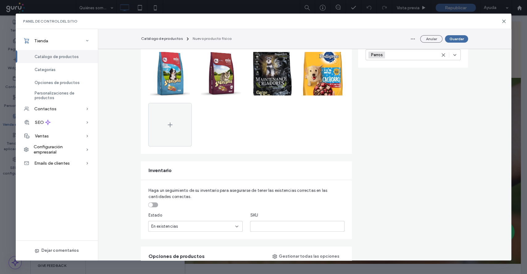
scroll to position [247, 0]
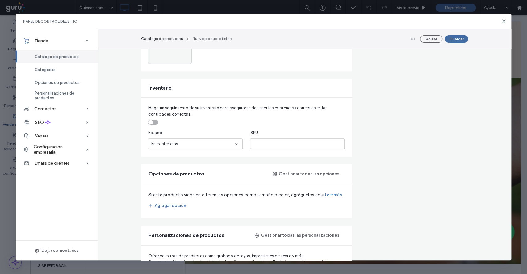
click at [151, 122] on div "toggle" at bounding box center [153, 122] width 10 height 5
click at [156, 144] on input "*" at bounding box center [195, 143] width 94 height 11
drag, startPoint x: 156, startPoint y: 144, endPoint x: 165, endPoint y: 153, distance: 12.9
click at [165, 153] on div "Haga un seguimiento de su inventario para asegurarse de tener las existencias c…" at bounding box center [246, 126] width 211 height 59
type input "*"
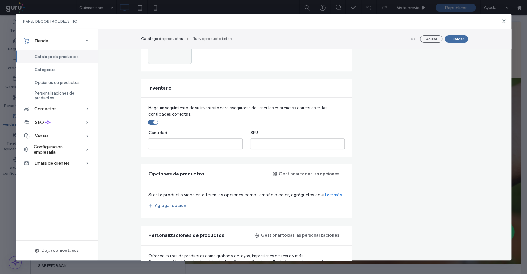
click at [153, 122] on div "toggle" at bounding box center [155, 122] width 4 height 4
click at [152, 122] on div "toggle" at bounding box center [153, 122] width 10 height 5
click at [155, 143] on input "*" at bounding box center [195, 143] width 94 height 11
click at [149, 122] on div "toggle" at bounding box center [153, 122] width 10 height 5
click at [154, 144] on span "En existencias" at bounding box center [164, 144] width 27 height 6
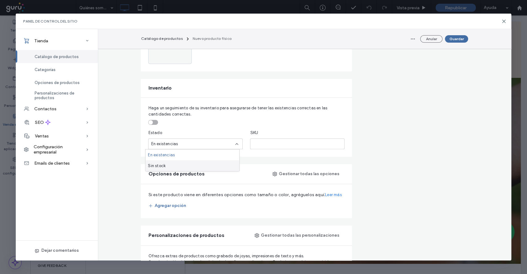
click at [154, 164] on span "Sin stock" at bounding box center [157, 165] width 18 height 6
click at [170, 146] on div "Sin stock" at bounding box center [193, 144] width 84 height 6
click at [166, 154] on span "En existencias" at bounding box center [161, 154] width 27 height 6
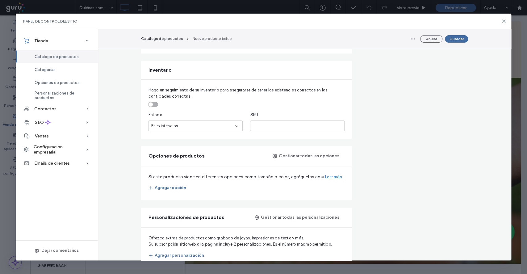
scroll to position [205, 0]
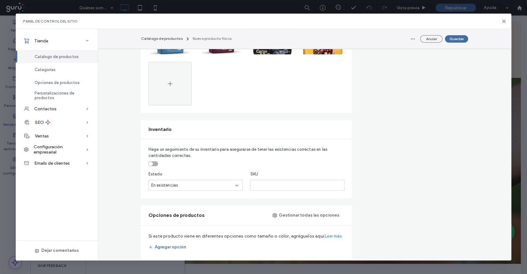
click at [210, 184] on div "En existencias" at bounding box center [193, 185] width 84 height 6
click at [199, 201] on div "Sin stock" at bounding box center [192, 206] width 94 height 11
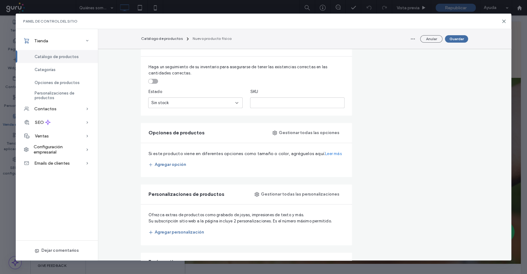
scroll to position [329, 0]
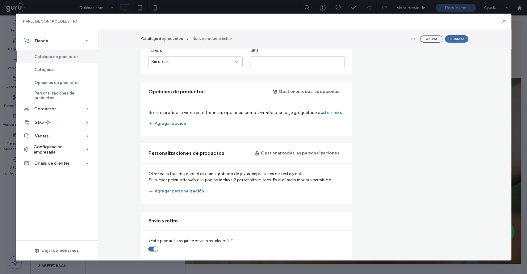
drag, startPoint x: 159, startPoint y: 125, endPoint x: 212, endPoint y: 115, distance: 53.7
click at [212, 115] on fieldset "Si este producto viene en diferentes opciones como tamaño o color, agréguelos a…" at bounding box center [246, 118] width 196 height 19
click at [173, 120] on button "Agregar opción" at bounding box center [167, 123] width 38 height 10
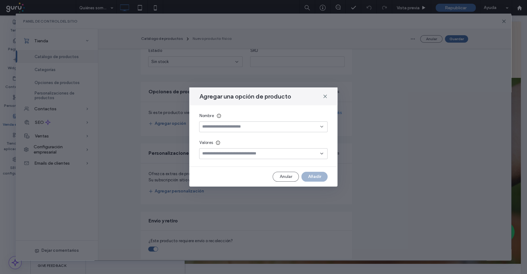
click at [221, 127] on div at bounding box center [263, 126] width 128 height 11
click at [258, 138] on div "Sabor" at bounding box center [263, 137] width 128 height 11
click at [241, 155] on input at bounding box center [261, 153] width 118 height 5
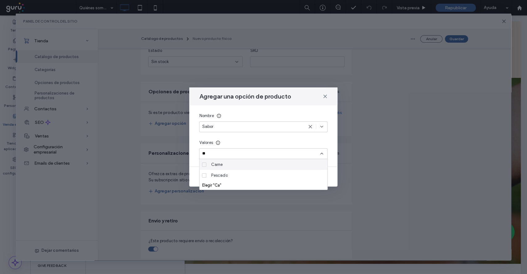
type input "**"
click at [234, 165] on div "Carne" at bounding box center [266, 164] width 114 height 11
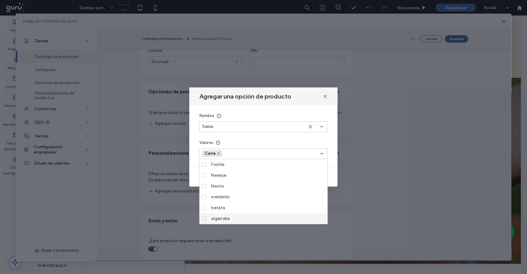
scroll to position [54, 0]
click at [274, 153] on div "Carne" at bounding box center [261, 153] width 118 height 9
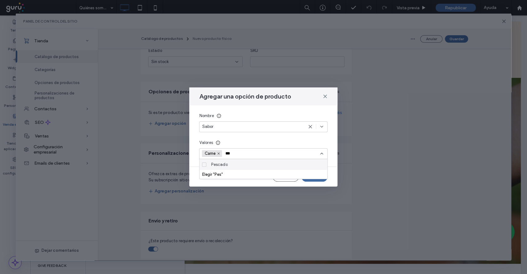
type input "***"
click at [242, 167] on div "Pescado" at bounding box center [266, 164] width 114 height 11
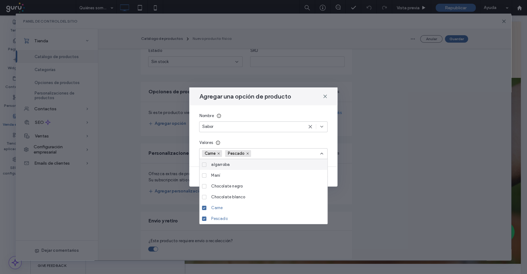
click at [321, 147] on div "Valores Carne Pescado" at bounding box center [263, 148] width 128 height 19
click at [328, 150] on div "Nombre Sabor Valores Carne Pescado" at bounding box center [263, 135] width 148 height 61
click at [324, 151] on div "Carne Pescado" at bounding box center [263, 153] width 128 height 11
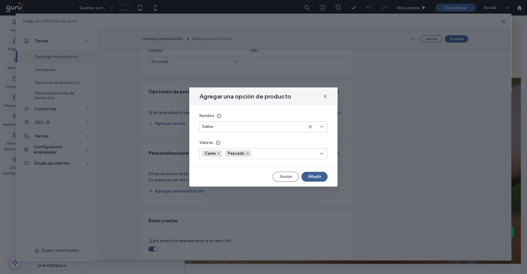
click at [319, 173] on button "Añadir" at bounding box center [314, 177] width 26 height 10
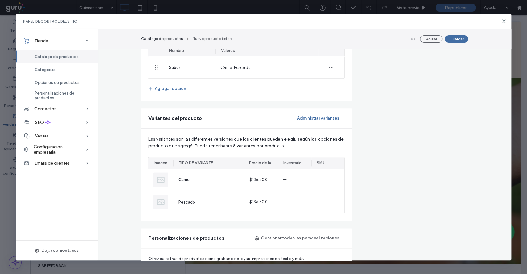
scroll to position [411, 0]
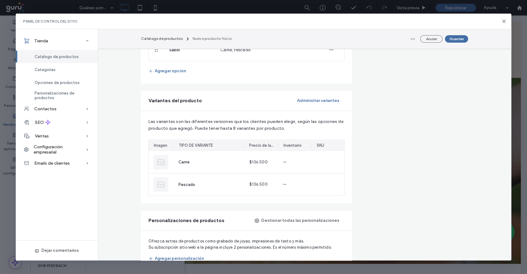
click at [311, 106] on div "Variantes del producto Administrar variantes" at bounding box center [246, 101] width 211 height 20
click at [311, 103] on button "Administrar variantes" at bounding box center [317, 101] width 53 height 10
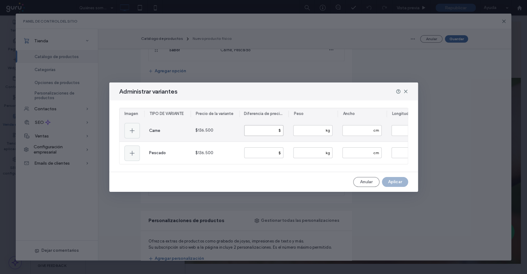
click at [268, 126] on input "number" at bounding box center [263, 130] width 39 height 11
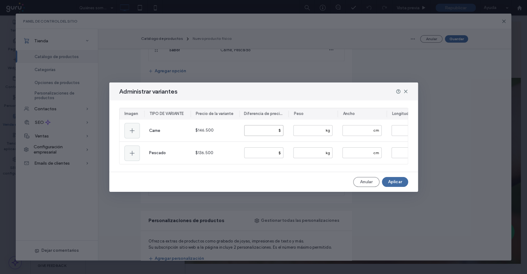
type input "*****"
click at [216, 168] on div "Imagen TIPO DE VARIANTE Precio de la variante Diferencia de precio (+/-) Peso A…" at bounding box center [263, 135] width 309 height 71
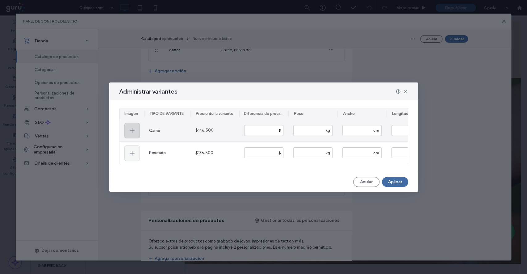
click at [135, 130] on div at bounding box center [131, 130] width 15 height 15
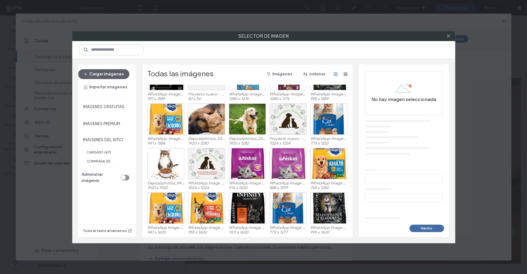
scroll to position [38, 0]
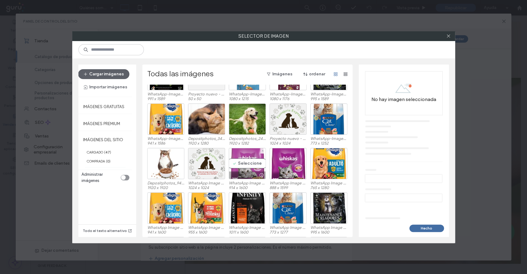
click at [244, 164] on div "Seleccione" at bounding box center [247, 163] width 37 height 31
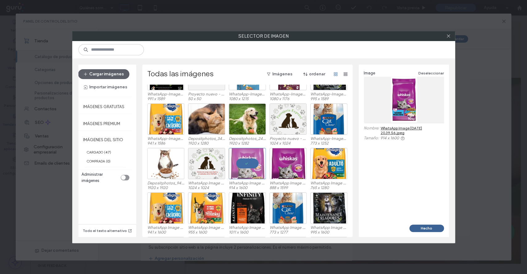
click at [430, 227] on button "Hecho" at bounding box center [426, 227] width 35 height 7
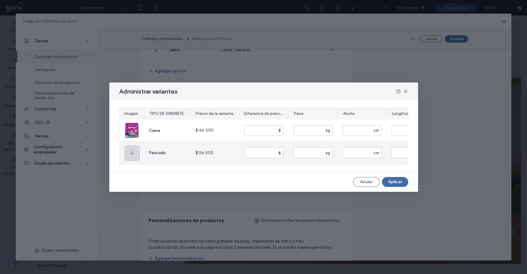
click at [130, 153] on icon at bounding box center [131, 152] width 7 height 7
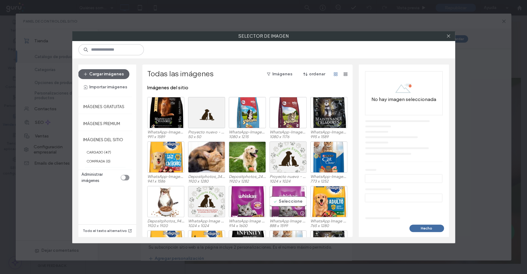
click at [290, 199] on div "Seleccione" at bounding box center [287, 201] width 37 height 31
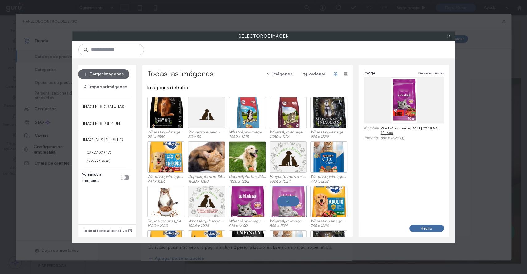
click at [434, 223] on div "Image Deseleccionar Nombre: WhatsApp Image [DATE] 20.39.56 (1).jpeg Tamaño: 888…" at bounding box center [404, 144] width 90 height 160
click at [433, 225] on button "Hecho" at bounding box center [426, 227] width 35 height 7
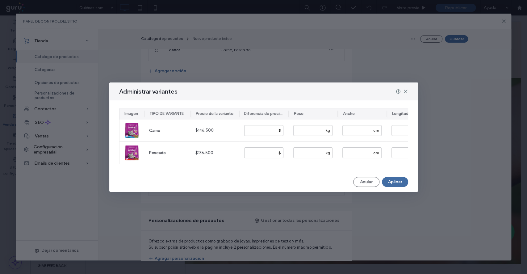
click at [398, 181] on button "Aplicar" at bounding box center [395, 182] width 26 height 10
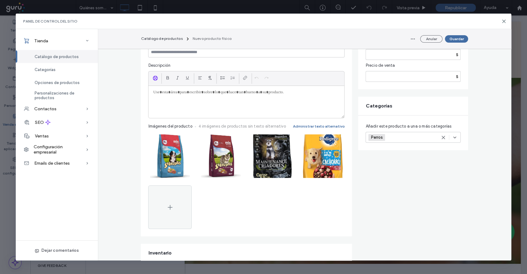
scroll to position [0, 0]
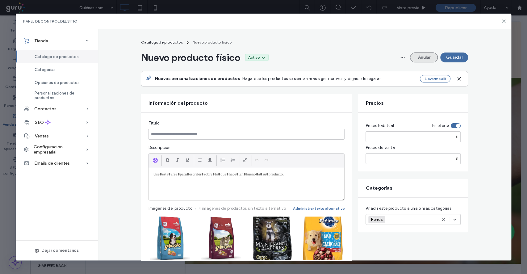
click at [422, 56] on button "Anular" at bounding box center [424, 57] width 28 height 10
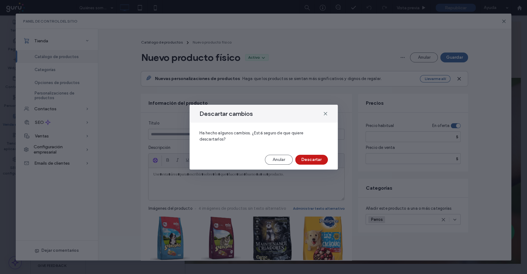
click at [321, 159] on button "Descartar" at bounding box center [311, 160] width 33 height 10
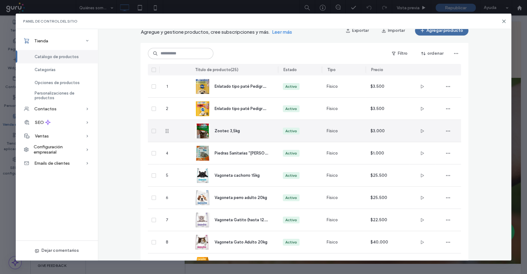
scroll to position [41, 0]
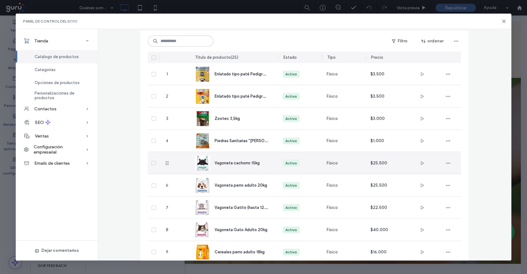
click at [342, 162] on div "Físico" at bounding box center [343, 163] width 44 height 22
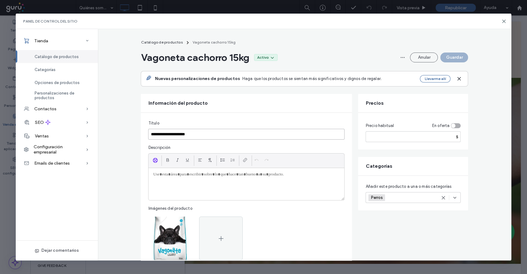
drag, startPoint x: 221, startPoint y: 132, endPoint x: 202, endPoint y: 134, distance: 19.2
click at [202, 134] on input "**********" at bounding box center [246, 134] width 196 height 11
click at [164, 135] on input "**********" at bounding box center [246, 134] width 196 height 11
drag, startPoint x: 392, startPoint y: 136, endPoint x: 385, endPoint y: 139, distance: 7.5
click at [385, 139] on input "*****" at bounding box center [412, 136] width 95 height 11
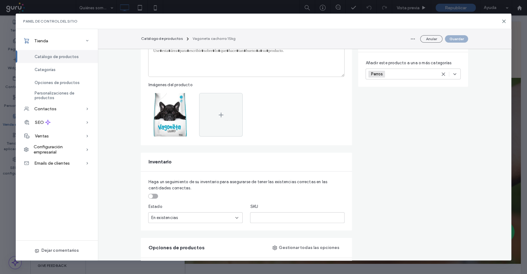
scroll to position [164, 0]
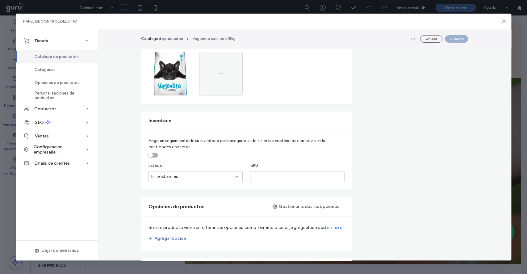
click at [152, 153] on div "toggle" at bounding box center [153, 154] width 10 height 5
click at [153, 155] on div "toggle" at bounding box center [155, 155] width 4 height 4
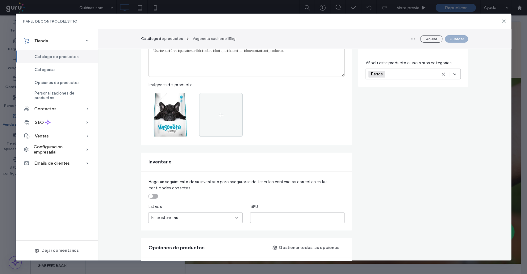
scroll to position [0, 0]
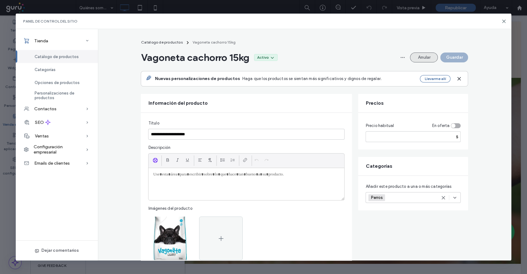
click at [416, 56] on button "Anular" at bounding box center [424, 57] width 28 height 10
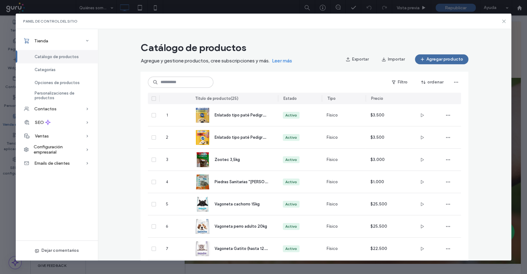
click at [504, 21] on icon at bounding box center [503, 21] width 5 height 5
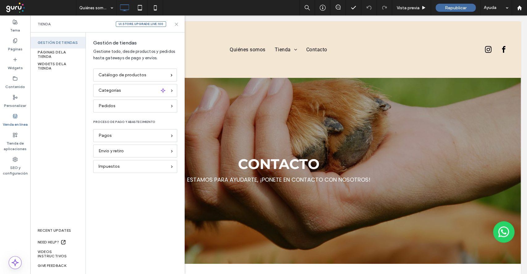
click at [177, 23] on icon at bounding box center [176, 24] width 5 height 5
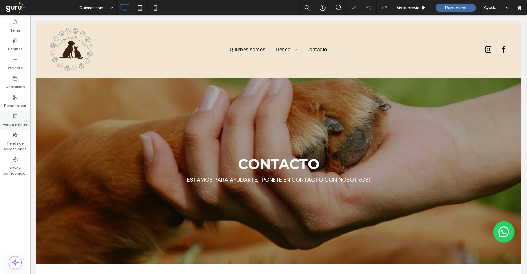
click at [15, 120] on label "Venda en línea" at bounding box center [15, 122] width 25 height 9
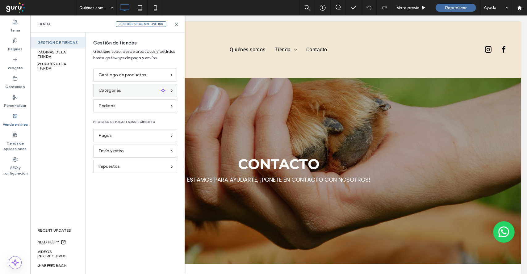
click at [118, 89] on span "Categorías" at bounding box center [109, 90] width 23 height 7
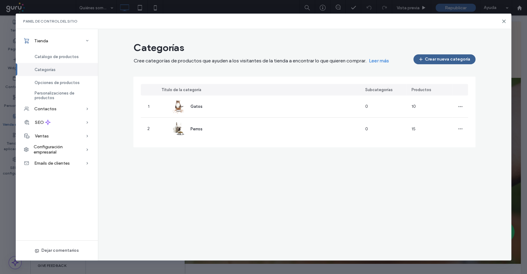
click at [440, 61] on button "Crear nueva categoría" at bounding box center [444, 59] width 62 height 10
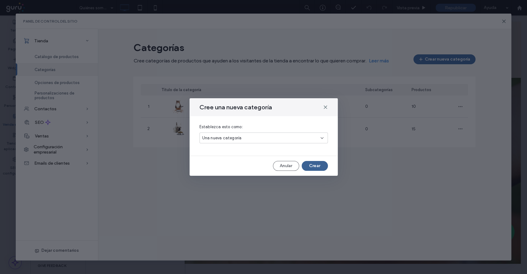
click at [316, 162] on button "Crear" at bounding box center [314, 166] width 26 height 10
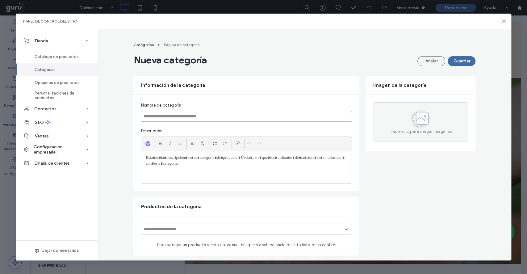
click at [249, 120] on input at bounding box center [246, 116] width 211 height 11
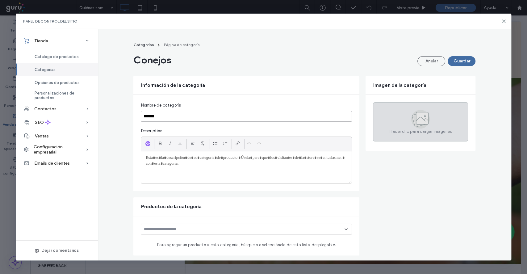
type input "*******"
click at [396, 122] on div "Hacer clic para cargar imágenes" at bounding box center [420, 121] width 95 height 39
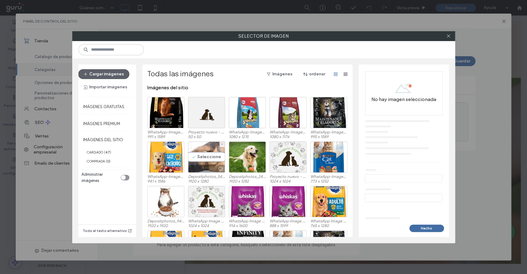
click at [196, 154] on div "Seleccione" at bounding box center [206, 156] width 37 height 31
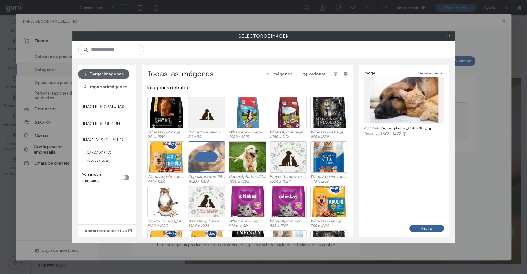
click at [418, 230] on button "Hecho" at bounding box center [426, 227] width 35 height 7
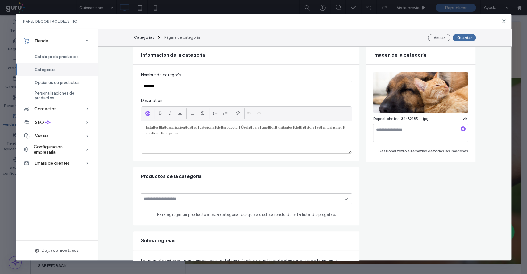
scroll to position [82, 0]
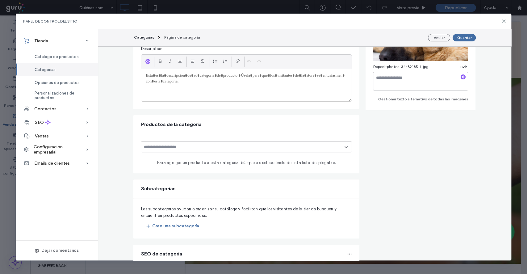
click at [345, 147] on icon at bounding box center [345, 146] width 5 height 5
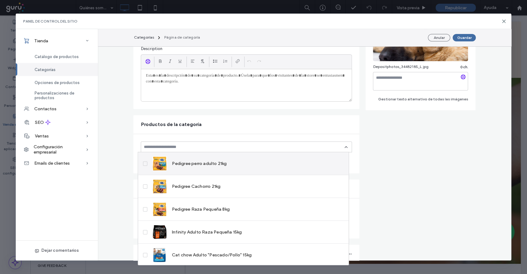
click at [219, 168] on div "Pedigree perro adulto 21kg" at bounding box center [189, 163] width 74 height 15
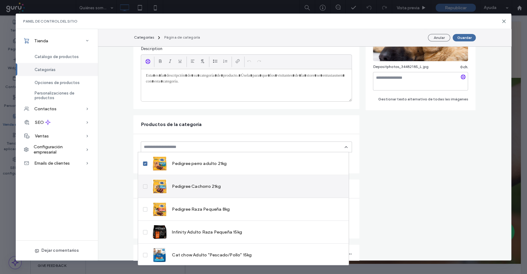
click at [217, 177] on div "Pedigree Cachorro 21kg" at bounding box center [243, 186] width 210 height 23
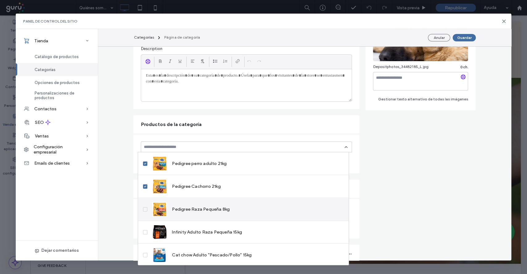
drag, startPoint x: 220, startPoint y: 201, endPoint x: 220, endPoint y: 215, distance: 13.9
click at [221, 201] on div "Pedigree Raza Pequeña 8kg" at bounding box center [243, 209] width 210 height 23
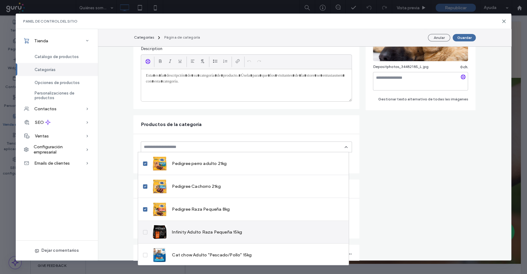
click at [222, 229] on span "Infinity Adulto Raza Pequeña 15kg" at bounding box center [207, 232] width 70 height 6
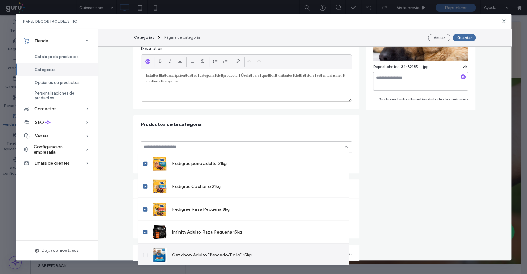
click at [222, 250] on div "Cat chow Adulto "Pescado/Pollo" 15kg" at bounding box center [201, 254] width 99 height 15
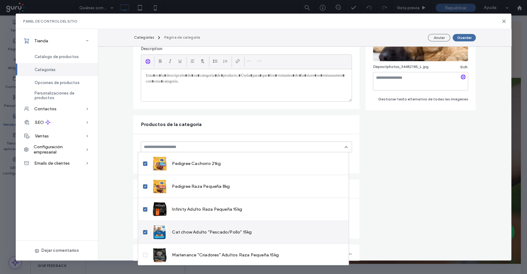
scroll to position [41, 0]
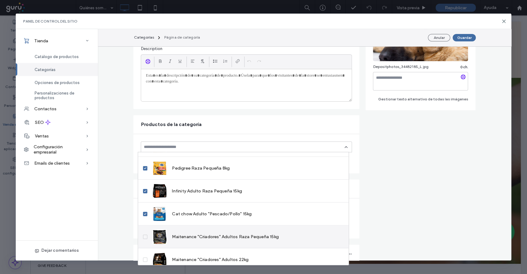
drag, startPoint x: 211, startPoint y: 233, endPoint x: 216, endPoint y: 228, distance: 6.8
click at [211, 233] on span "Maitenance "Criadores" Adultos Raza Pequeña 15kg" at bounding box center [225, 236] width 107 height 6
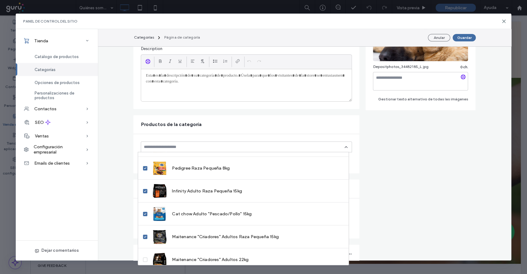
click at [343, 147] on icon at bounding box center [345, 146] width 5 height 5
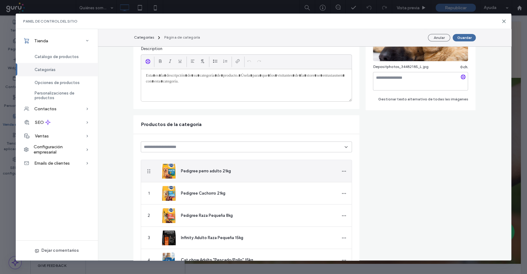
scroll to position [0, 0]
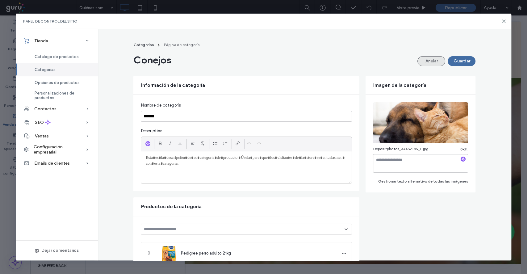
click at [429, 64] on button "Anular" at bounding box center [431, 61] width 28 height 10
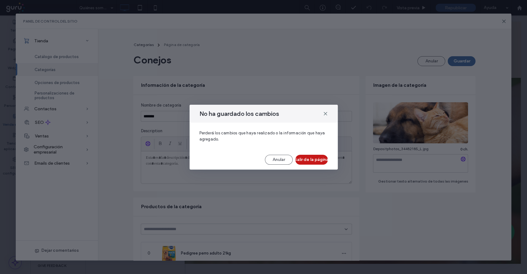
click at [313, 158] on button "Salir de la página" at bounding box center [311, 160] width 33 height 10
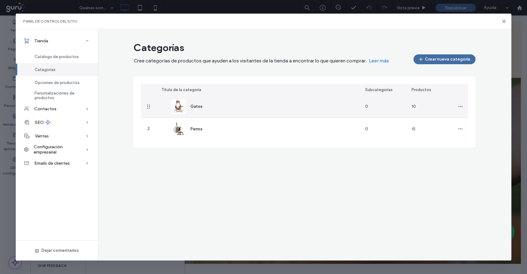
click at [252, 109] on div "Gatos" at bounding box center [258, 106] width 204 height 22
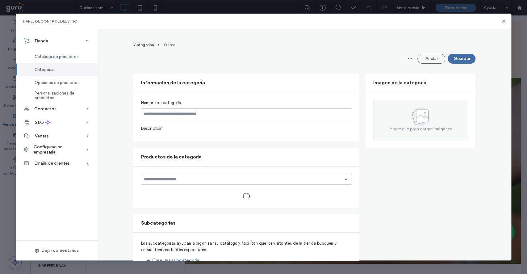
type input "*****"
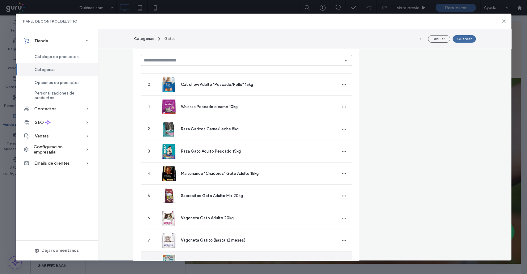
scroll to position [123, 0]
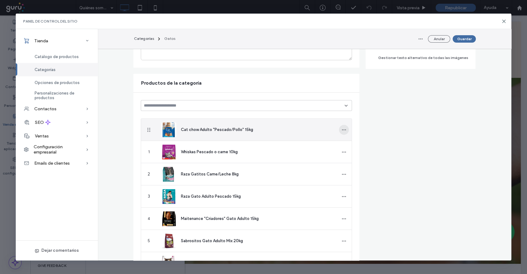
click at [342, 130] on use "button" at bounding box center [344, 129] width 4 height 1
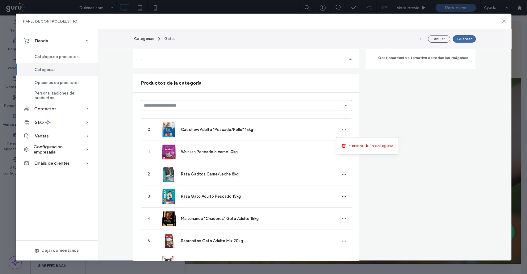
click at [369, 118] on form "Información de la categoría Nombre de categoría ***** Description Imagen de la …" at bounding box center [304, 222] width 342 height 540
click at [346, 106] on div at bounding box center [246, 105] width 211 height 11
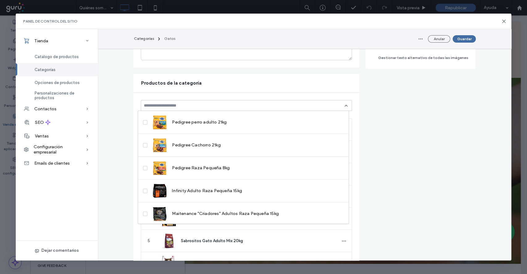
click at [370, 157] on form "Información de la categoría Nombre de categoría ***** Description Imagen de la …" at bounding box center [304, 222] width 342 height 540
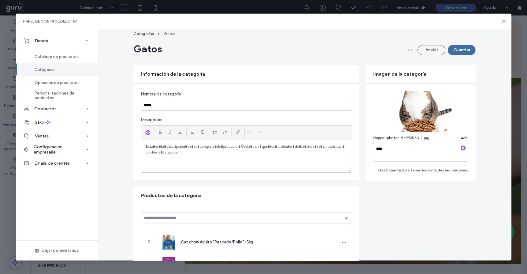
scroll to position [0, 0]
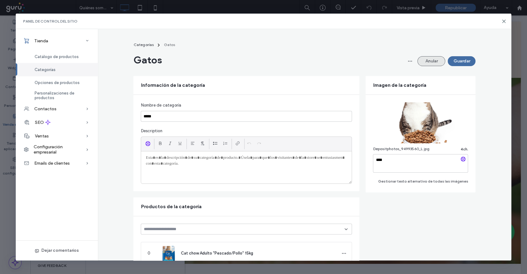
click at [426, 63] on button "Anular" at bounding box center [431, 61] width 28 height 10
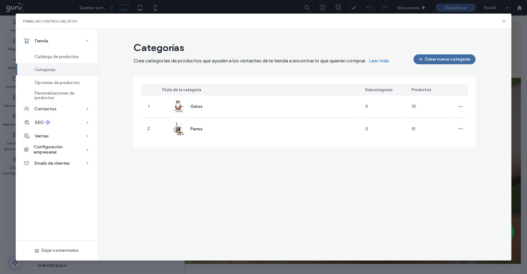
click at [503, 22] on icon at bounding box center [503, 21] width 5 height 5
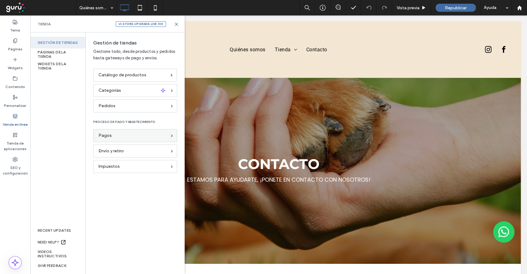
click at [106, 137] on span "Pagos" at bounding box center [104, 135] width 13 height 7
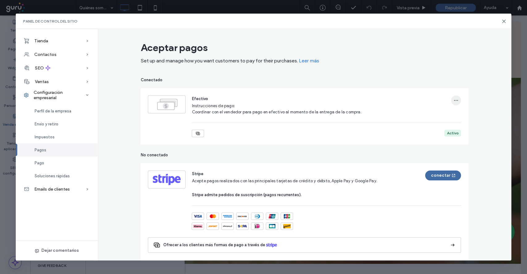
click at [456, 100] on span "button" at bounding box center [456, 100] width 10 height 10
click at [502, 19] on icon at bounding box center [503, 21] width 5 height 5
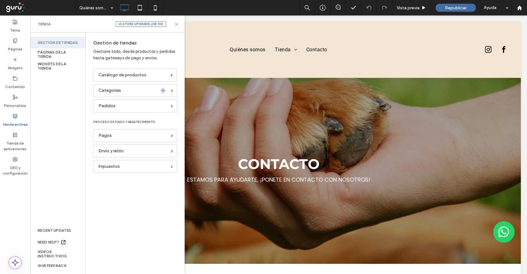
click at [174, 24] on icon at bounding box center [176, 24] width 5 height 5
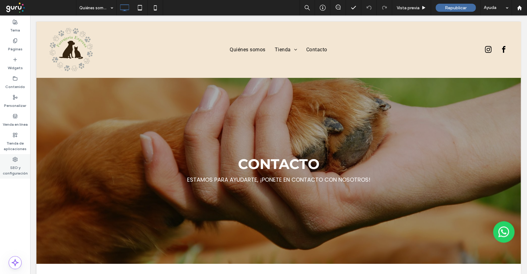
click at [10, 143] on label "Tienda de aplicaciones" at bounding box center [15, 144] width 30 height 14
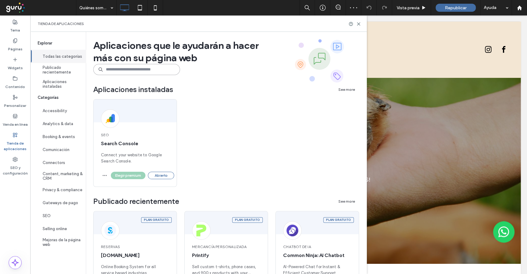
click at [115, 71] on input at bounding box center [136, 69] width 87 height 11
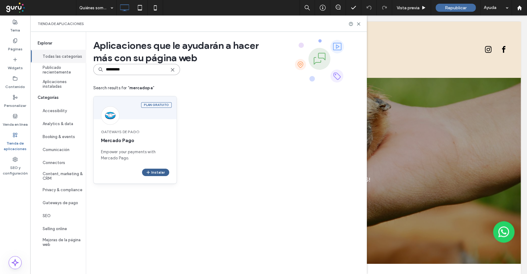
type input "*********"
click at [163, 172] on button "Instalar" at bounding box center [155, 171] width 27 height 7
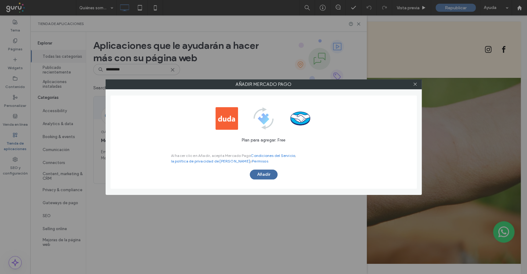
click at [256, 180] on div "Plan para agregar: Free Al hacer clic en Añadir, acepta Mercado Pago Condicione…" at bounding box center [263, 141] width 306 height 93
click at [256, 179] on button "Añadir" at bounding box center [264, 174] width 28 height 10
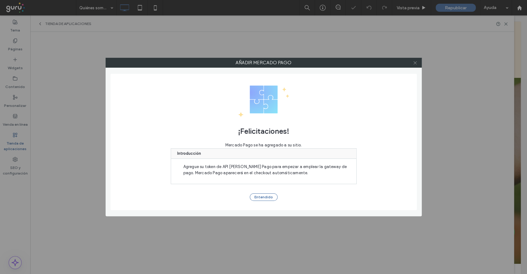
click at [413, 61] on icon at bounding box center [415, 62] width 5 height 5
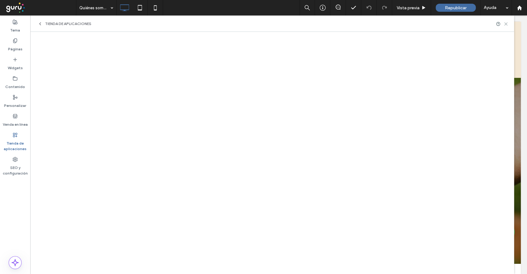
click at [505, 24] on icon at bounding box center [505, 24] width 5 height 5
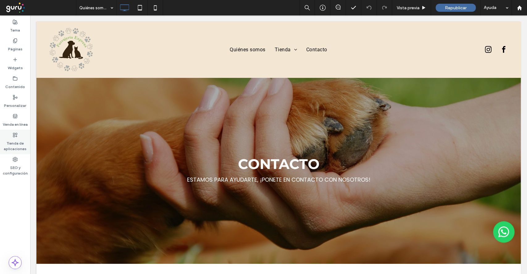
click at [17, 143] on label "Tienda de aplicaciones" at bounding box center [15, 144] width 30 height 14
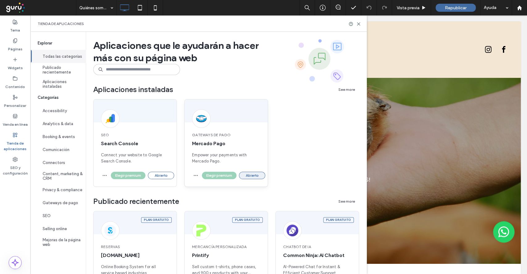
click at [249, 175] on button "Abierto" at bounding box center [252, 175] width 26 height 7
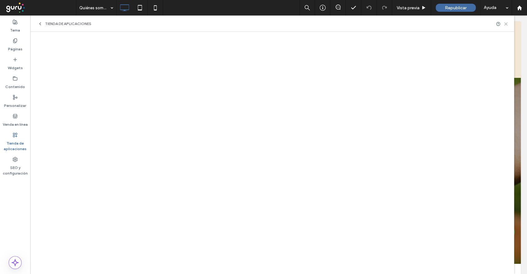
click at [506, 24] on icon at bounding box center [505, 24] width 5 height 5
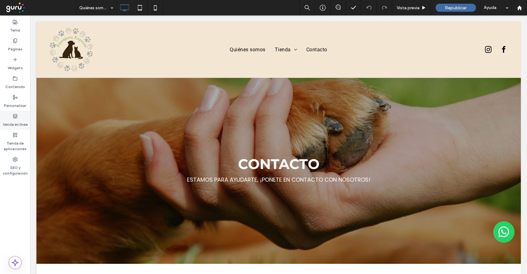
click at [10, 117] on div "Venda en línea" at bounding box center [15, 120] width 30 height 19
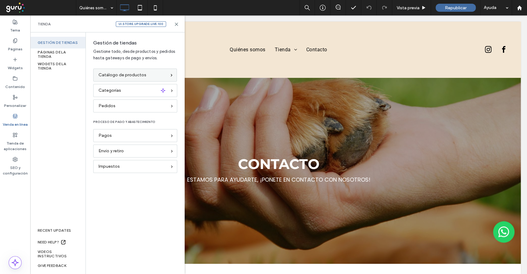
click at [160, 79] on div "Catálogo de productos" at bounding box center [135, 74] width 84 height 13
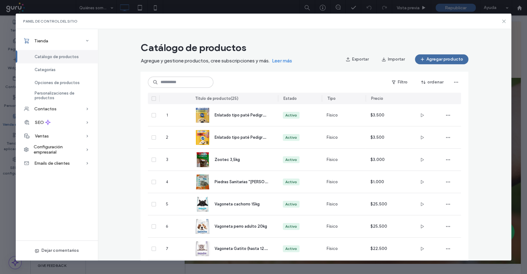
click at [503, 21] on icon at bounding box center [503, 21] width 5 height 5
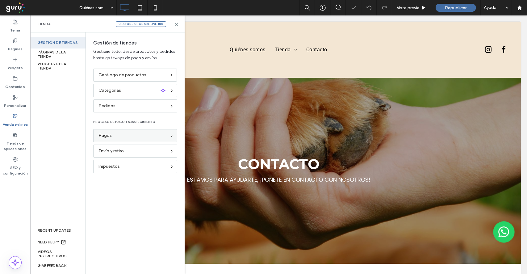
click at [112, 137] on div "Pagos" at bounding box center [132, 135] width 68 height 7
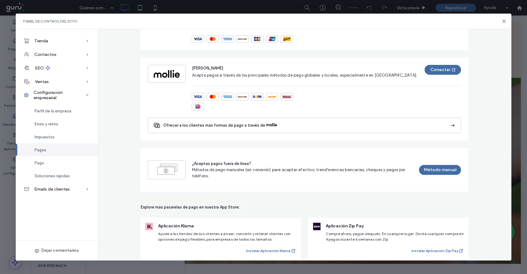
scroll to position [439, 0]
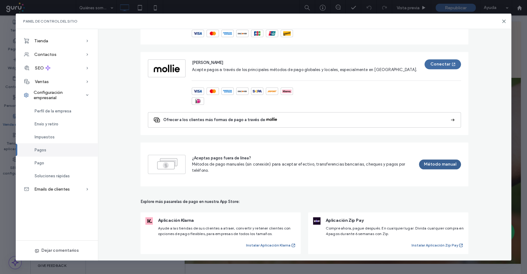
click at [445, 165] on button "Método manual" at bounding box center [440, 164] width 42 height 10
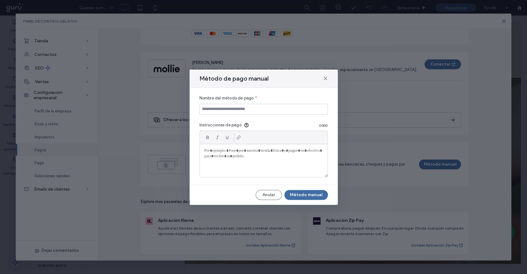
drag, startPoint x: 325, startPoint y: 77, endPoint x: 332, endPoint y: 78, distance: 6.5
click at [326, 77] on icon at bounding box center [325, 78] width 5 height 5
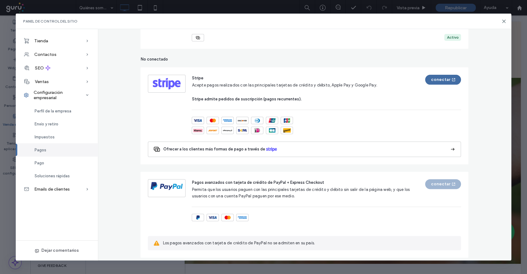
scroll to position [0, 0]
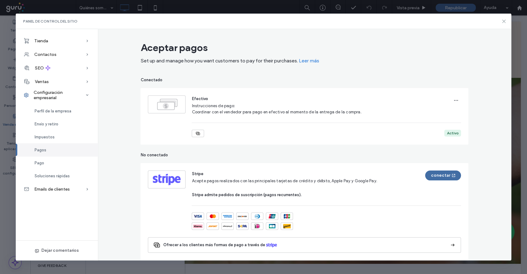
click at [505, 20] on icon at bounding box center [503, 21] width 5 height 5
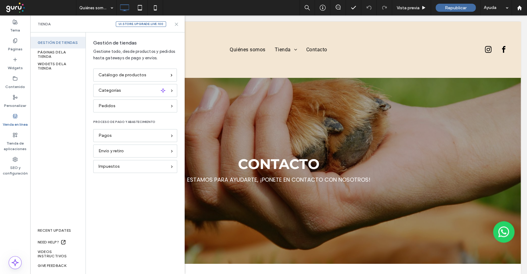
click at [176, 23] on icon at bounding box center [176, 24] width 5 height 5
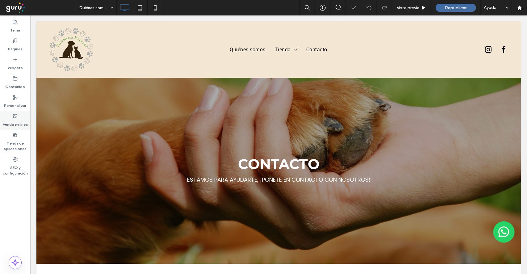
click at [10, 121] on label "Venda en línea" at bounding box center [15, 122] width 25 height 9
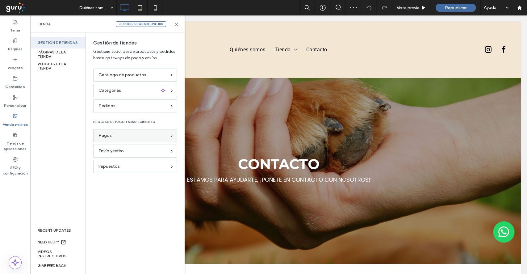
click at [118, 135] on div "Pagos" at bounding box center [132, 135] width 68 height 7
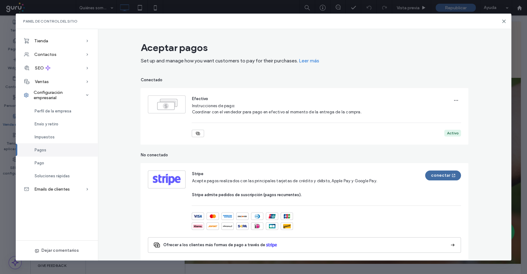
click at [192, 105] on span "Instrucciones de pago:" at bounding box center [213, 105] width 43 height 5
drag, startPoint x: 189, startPoint y: 109, endPoint x: 353, endPoint y: 116, distance: 164.0
click at [353, 116] on div "Efectivo Instrucciones de pago: Coordinar con el vendedor para pago en efectivo…" at bounding box center [326, 116] width 269 height 42
click at [355, 114] on div "Efectivo Instrucciones de pago: Coordinar con el vendedor para pago en efectivo…" at bounding box center [326, 105] width 269 height 20
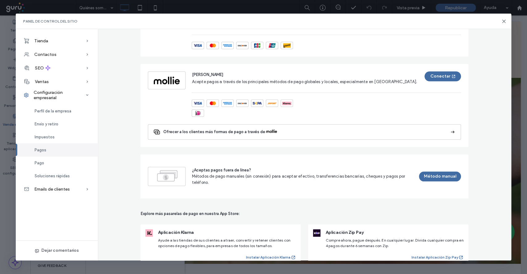
scroll to position [439, 0]
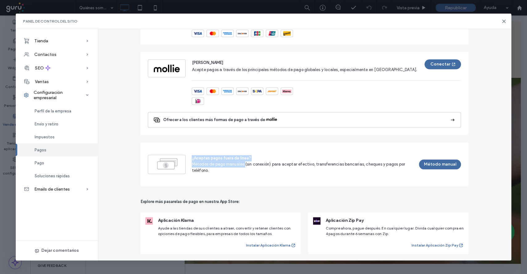
drag, startPoint x: 193, startPoint y: 157, endPoint x: 242, endPoint y: 160, distance: 49.5
click at [242, 161] on div "¿Aceptas pagos fuera de línea? Métodos de pago manuales (sin conexión) para ace…" at bounding box center [301, 164] width 219 height 19
click at [254, 165] on span "Métodos de pago manuales (sin conexión) para aceptar efectivo, transferencias b…" at bounding box center [301, 167] width 219 height 12
drag, startPoint x: 271, startPoint y: 164, endPoint x: 275, endPoint y: 164, distance: 4.0
click at [275, 164] on span "Métodos de pago manuales (sin conexión) para aceptar efectivo, transferencias b…" at bounding box center [301, 167] width 219 height 12
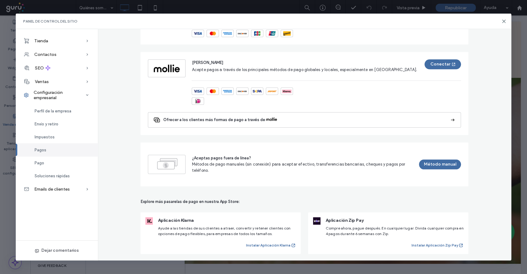
click at [339, 169] on span "Métodos de pago manuales (sin conexión) para aceptar efectivo, transferencias b…" at bounding box center [301, 167] width 219 height 12
click at [437, 162] on button "Método manual" at bounding box center [440, 164] width 42 height 10
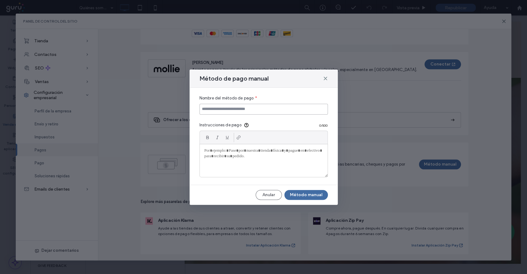
click at [264, 107] on input at bounding box center [263, 109] width 128 height 11
type input "**********"
click at [214, 145] on div at bounding box center [264, 160] width 128 height 33
paste div
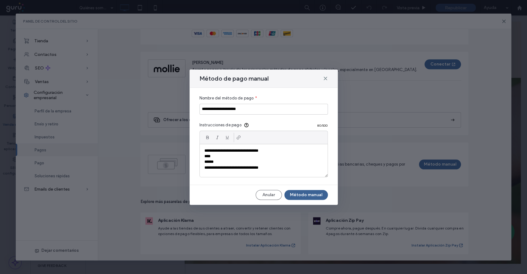
click at [302, 196] on button "Método manual" at bounding box center [306, 195] width 44 height 10
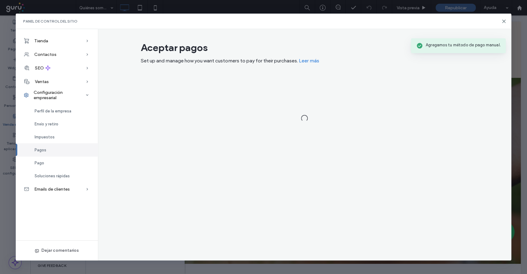
scroll to position [0, 0]
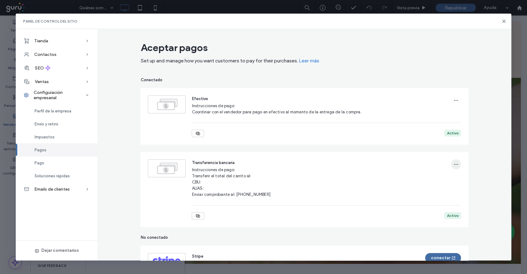
click at [453, 164] on icon "button" at bounding box center [455, 164] width 5 height 5
click at [456, 181] on icon at bounding box center [455, 180] width 5 height 5
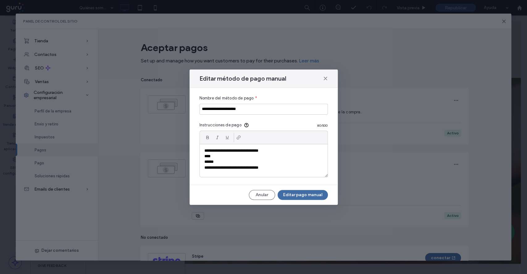
click at [226, 156] on p "****" at bounding box center [263, 156] width 118 height 6
click at [225, 160] on p "******" at bounding box center [263, 162] width 118 height 6
click at [225, 156] on p "****" at bounding box center [263, 156] width 118 height 6
drag, startPoint x: 227, startPoint y: 161, endPoint x: 230, endPoint y: 162, distance: 3.2
click at [227, 161] on p "******" at bounding box center [263, 162] width 118 height 6
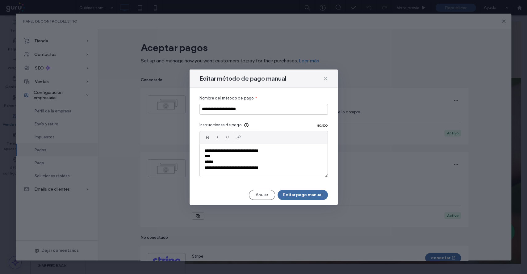
click at [326, 81] on icon at bounding box center [325, 78] width 5 height 5
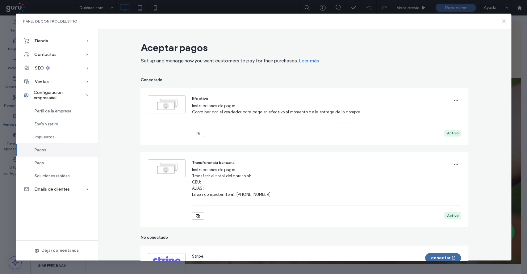
click at [501, 23] on icon at bounding box center [503, 21] width 5 height 5
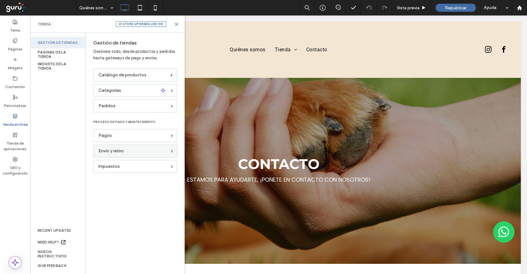
click at [119, 154] on span "Envío y retiro" at bounding box center [110, 150] width 25 height 7
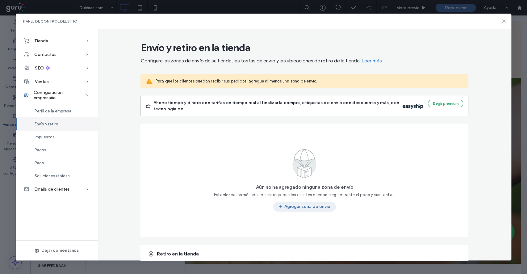
click at [320, 209] on button "Agregar zona de envío" at bounding box center [304, 206] width 63 height 10
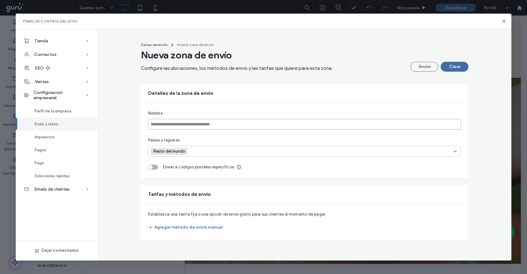
click at [217, 128] on input at bounding box center [304, 124] width 313 height 11
type input "**********"
click at [459, 148] on div "Resto del mundo" at bounding box center [304, 151] width 313 height 11
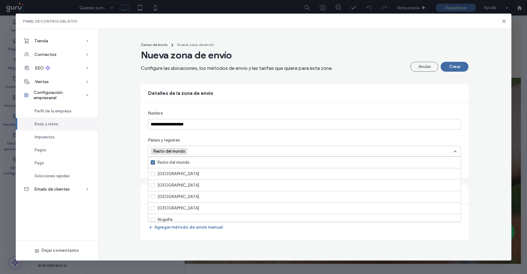
click at [237, 133] on div "**********" at bounding box center [304, 140] width 328 height 75
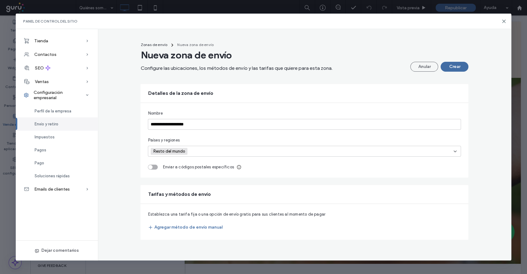
drag, startPoint x: 455, startPoint y: 152, endPoint x: 452, endPoint y: 146, distance: 7.2
click at [455, 152] on icon at bounding box center [454, 151] width 5 height 5
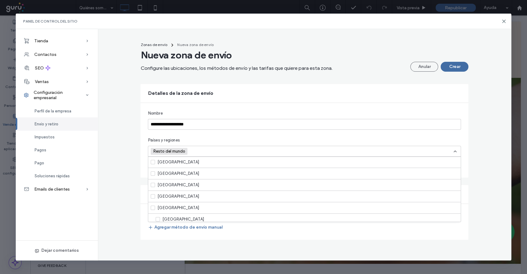
scroll to position [82, 0]
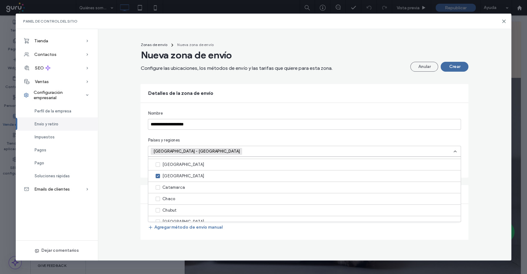
scroll to position [123, 0]
click at [457, 150] on div "[GEOGRAPHIC_DATA] - [GEOGRAPHIC_DATA]" at bounding box center [304, 151] width 313 height 11
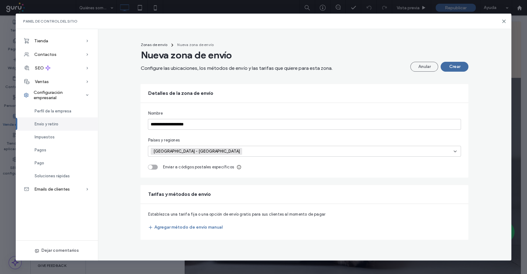
click at [155, 165] on div "toggle" at bounding box center [153, 166] width 10 height 5
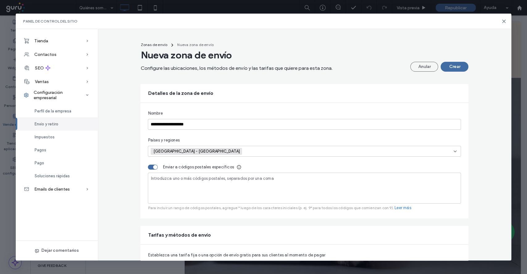
click at [165, 178] on span "Introduzca uno o más códigos postales, separados por una coma" at bounding box center [212, 178] width 123 height 5
click at [222, 129] on input "**********" at bounding box center [304, 124] width 313 height 11
click at [153, 168] on div "toggle" at bounding box center [155, 167] width 4 height 4
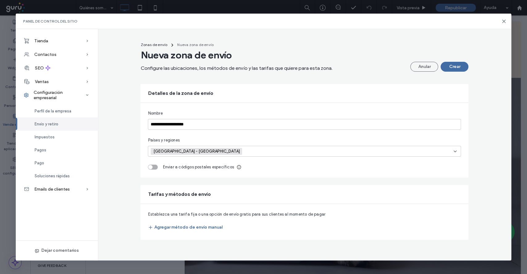
click at [169, 228] on button "Agregar método de envío manual" at bounding box center [185, 227] width 74 height 10
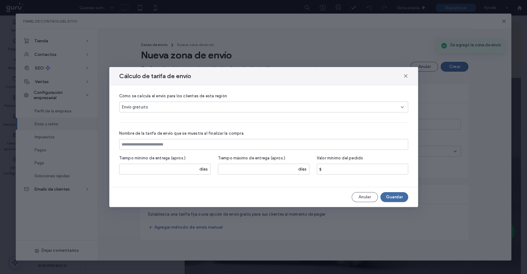
click at [167, 110] on div "Envío gratuito" at bounding box center [261, 107] width 279 height 6
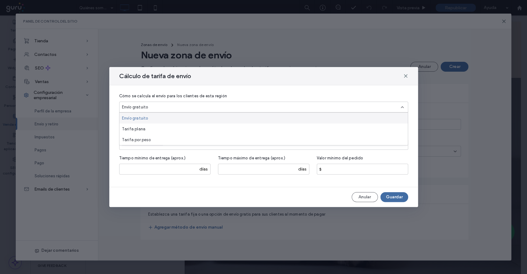
click at [144, 120] on span "Envío gratuito" at bounding box center [135, 118] width 26 height 6
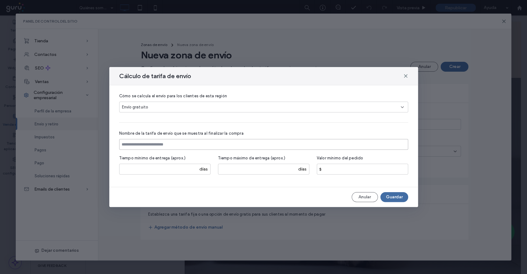
click at [160, 145] on input at bounding box center [263, 144] width 289 height 11
type input "**********"
drag, startPoint x: 389, startPoint y: 197, endPoint x: 391, endPoint y: 199, distance: 3.3
click at [391, 199] on button "Guardar" at bounding box center [394, 197] width 28 height 10
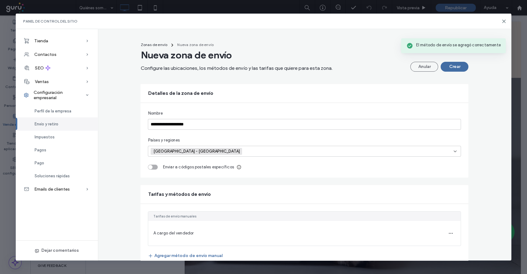
scroll to position [0, 0]
click at [445, 68] on button "Crear" at bounding box center [454, 67] width 28 height 10
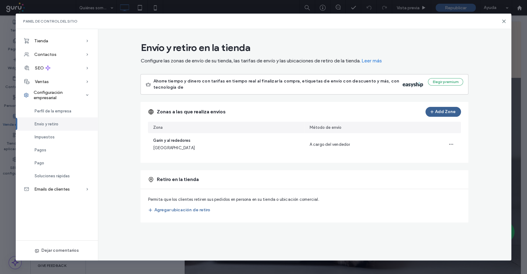
click at [436, 111] on button "Add Zone" at bounding box center [442, 112] width 35 height 10
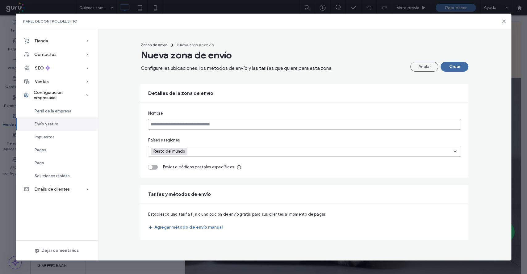
click at [232, 120] on input at bounding box center [304, 124] width 313 height 11
type input "**********"
click at [188, 152] on div "Resto del mundo" at bounding box center [170, 151] width 39 height 9
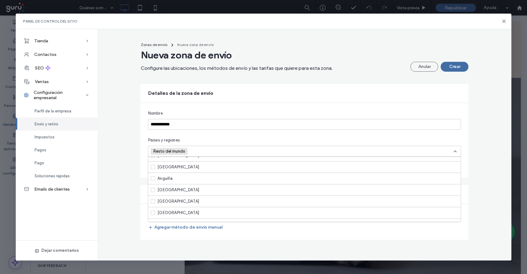
scroll to position [82, 0]
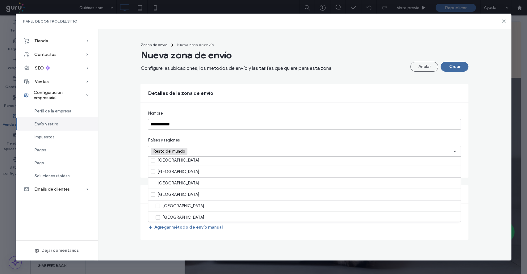
click at [160, 195] on span "[GEOGRAPHIC_DATA]" at bounding box center [178, 194] width 42 height 6
click at [228, 138] on div "Países y regiones" at bounding box center [304, 140] width 313 height 6
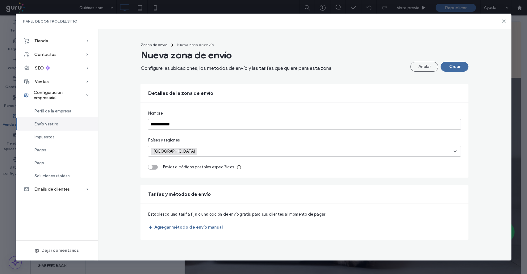
click at [170, 228] on button "Agregar método de envío manual" at bounding box center [185, 227] width 74 height 10
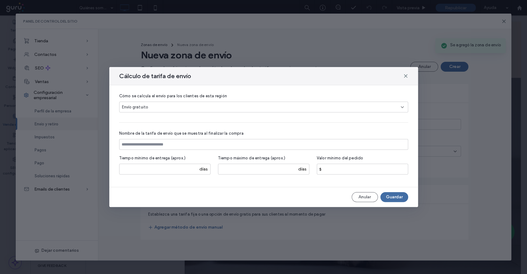
click at [164, 108] on div "Envío gratuito" at bounding box center [261, 107] width 279 height 6
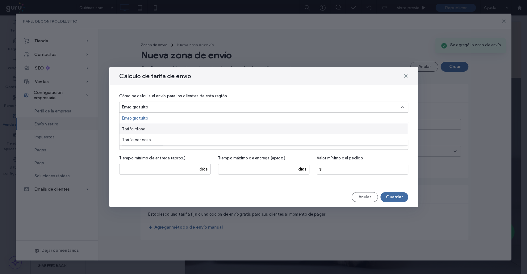
click at [162, 125] on div "Tarifa plana" at bounding box center [263, 128] width 288 height 11
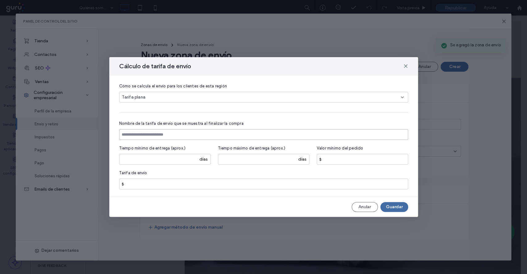
click at [168, 137] on input at bounding box center [263, 134] width 289 height 11
click at [177, 100] on div "Tarifa plana" at bounding box center [261, 97] width 279 height 6
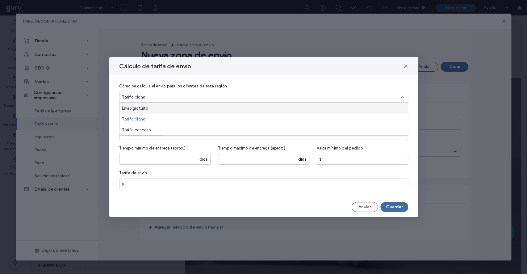
click at [168, 106] on div "Envío gratuito" at bounding box center [263, 108] width 288 height 11
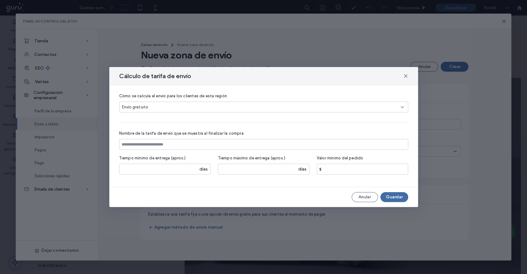
click at [169, 109] on div "Envío gratuito" at bounding box center [261, 107] width 279 height 6
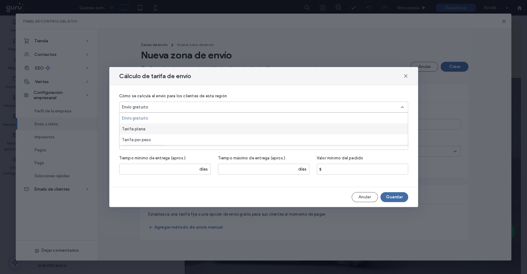
click at [159, 128] on div "Tarifa plana" at bounding box center [263, 128] width 288 height 11
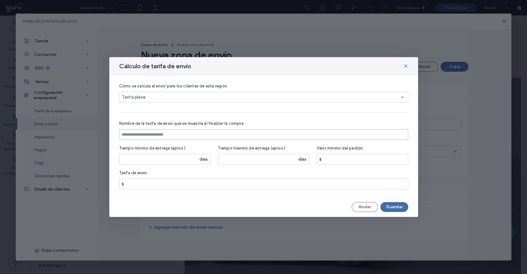
click at [153, 133] on input at bounding box center [263, 134] width 289 height 11
type input "**********"
drag, startPoint x: 163, startPoint y: 186, endPoint x: 123, endPoint y: 179, distance: 40.5
click at [123, 179] on input "*" at bounding box center [263, 183] width 289 height 11
type input "*****"
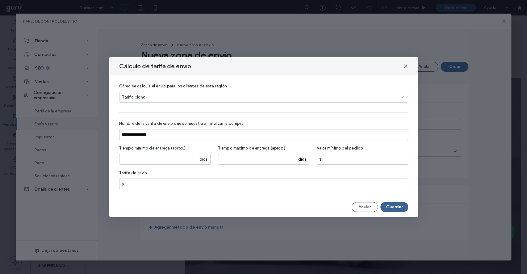
click at [388, 208] on button "Guardar" at bounding box center [394, 207] width 28 height 10
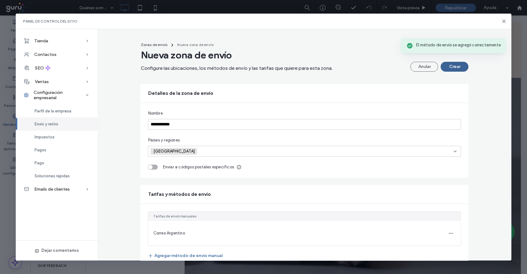
click at [457, 66] on button "Crear" at bounding box center [454, 67] width 28 height 10
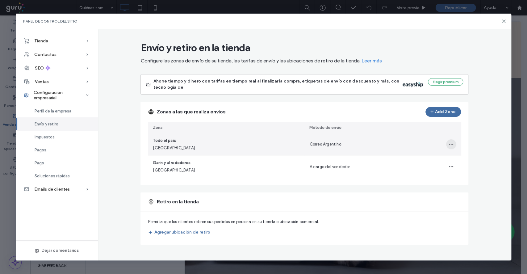
click at [452, 147] on span "button" at bounding box center [451, 144] width 10 height 10
click at [408, 174] on span at bounding box center [405, 171] width 7 height 7
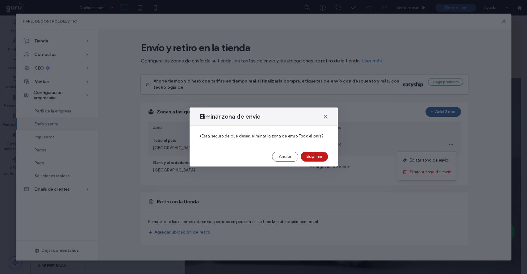
click at [310, 157] on button "Suprimir" at bounding box center [314, 156] width 27 height 10
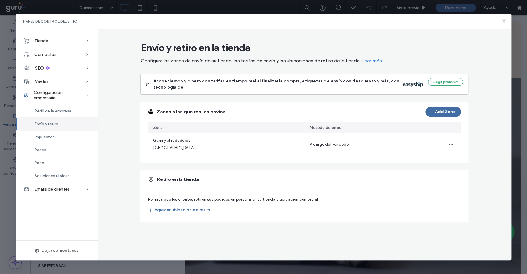
drag, startPoint x: 504, startPoint y: 23, endPoint x: 447, endPoint y: 14, distance: 56.9
click at [504, 23] on icon at bounding box center [503, 21] width 5 height 5
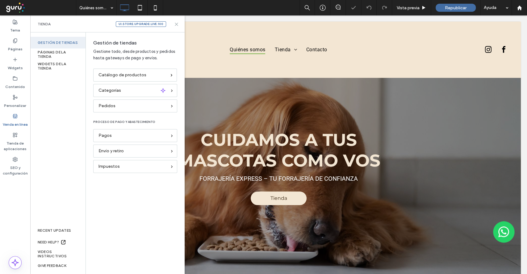
scroll to position [0, 0]
click at [102, 135] on span "Pagos" at bounding box center [104, 135] width 13 height 7
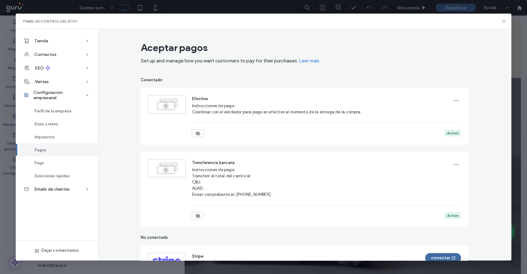
click at [504, 22] on icon at bounding box center [503, 21] width 5 height 5
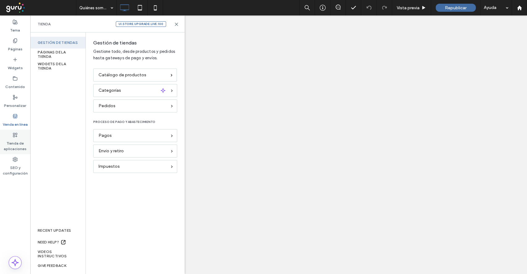
click at [24, 147] on label "Tienda de aplicaciones" at bounding box center [15, 144] width 30 height 14
click at [15, 145] on label "Tienda de aplicaciones" at bounding box center [15, 144] width 30 height 14
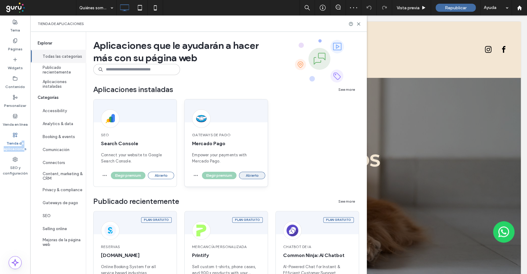
click at [252, 176] on button "Abierto" at bounding box center [252, 175] width 26 height 7
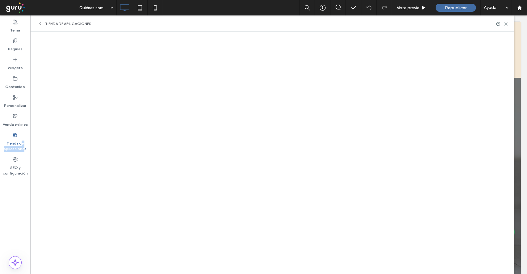
click at [506, 24] on icon at bounding box center [505, 24] width 5 height 5
